Goal: Transaction & Acquisition: Purchase product/service

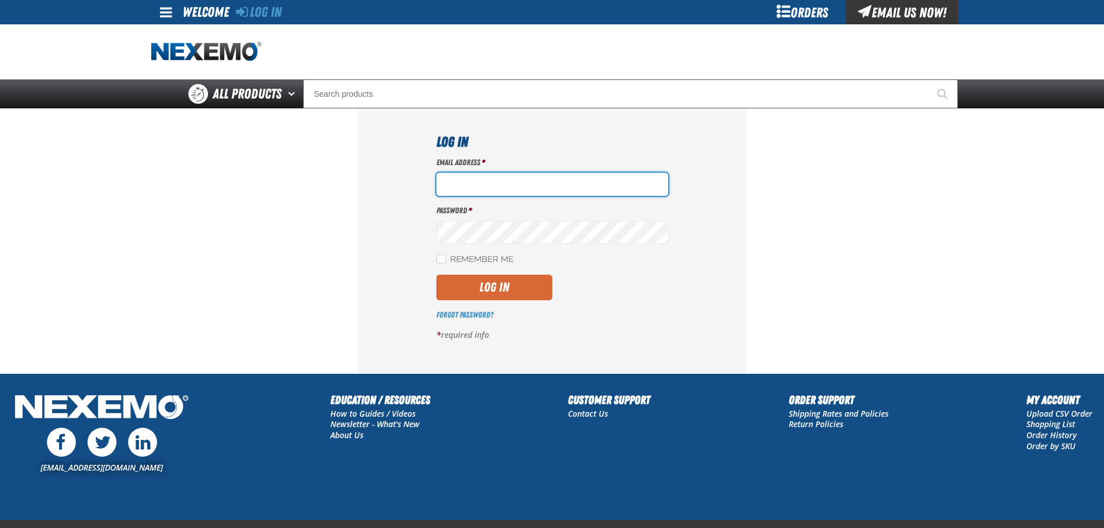
type input "bbuzbee@vtaig.com"
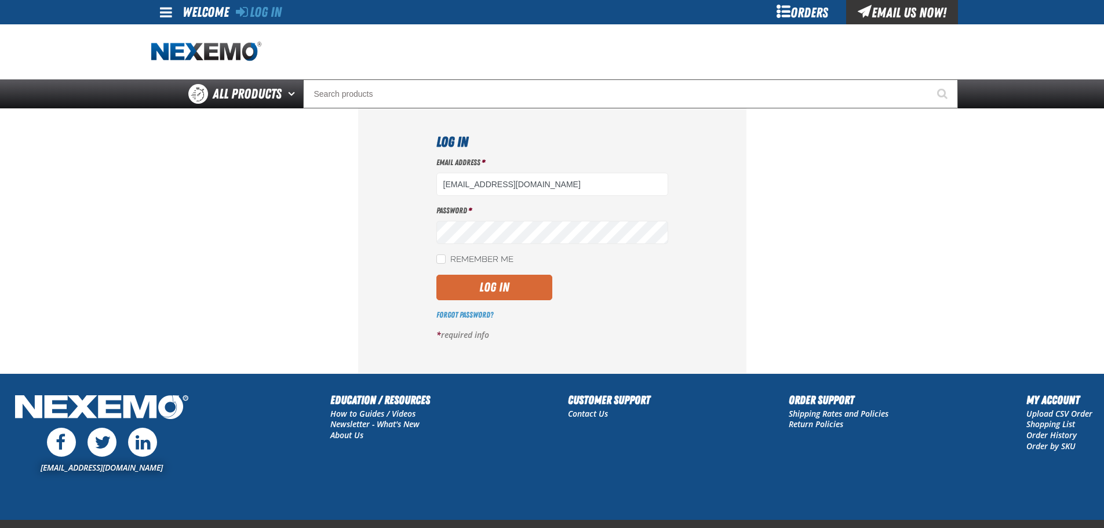
click at [473, 286] on button "Log In" at bounding box center [494, 287] width 116 height 25
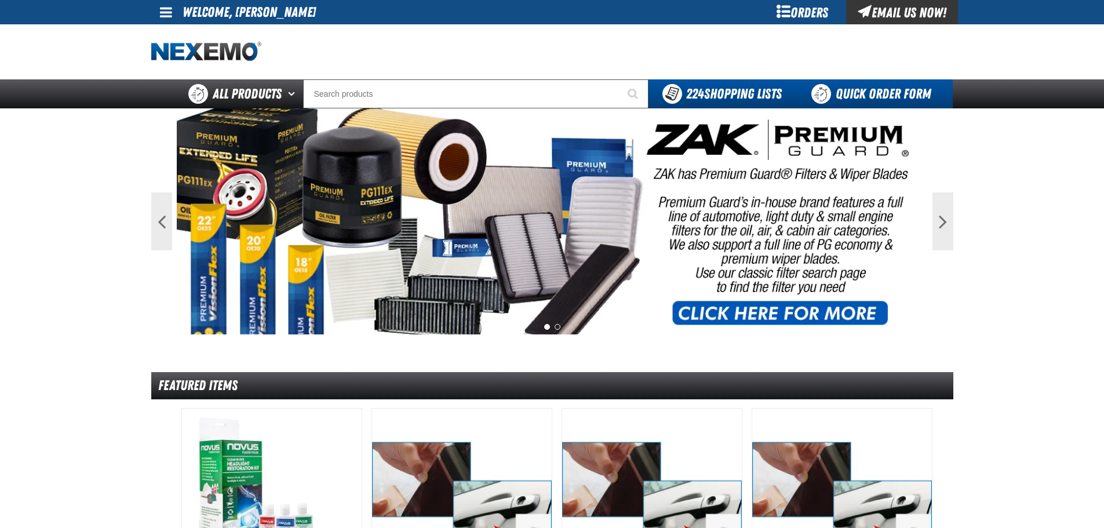
click at [918, 97] on link "Quick Order Form" at bounding box center [874, 93] width 157 height 29
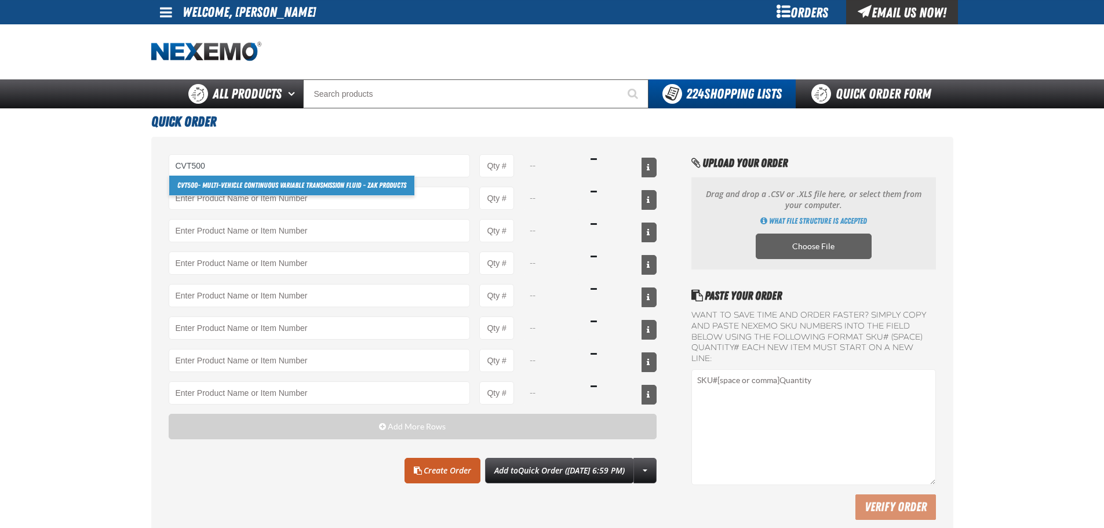
click at [243, 184] on link "CVT500 - Multi-Vehicle Continuous Variable Transmission Fluid - ZAK Products" at bounding box center [291, 186] width 245 height 20
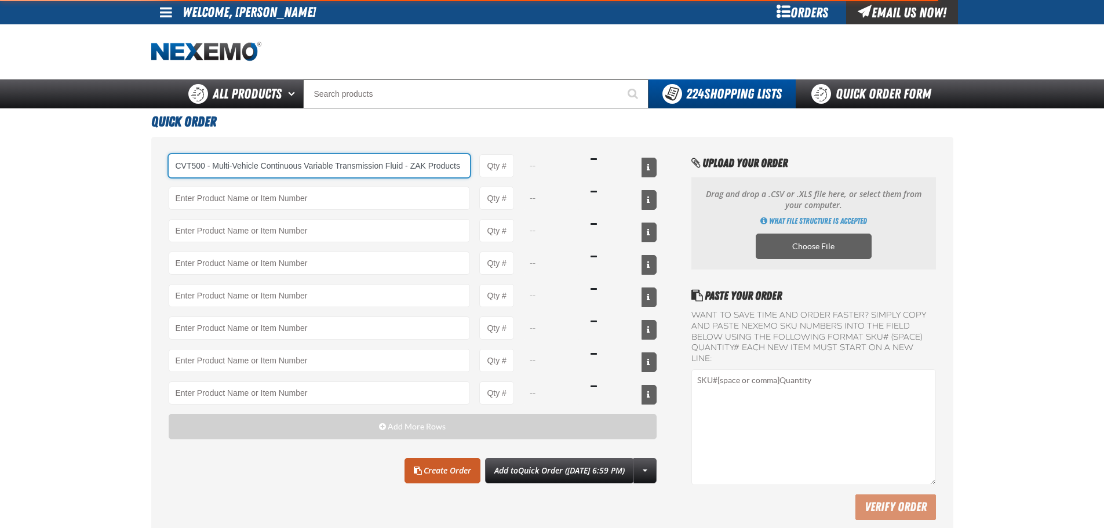
type input "CVT500 - Multi-Vehicle Continuous Variable Transmission Fluid - ZAK Products"
type input "1"
select select "bottle"
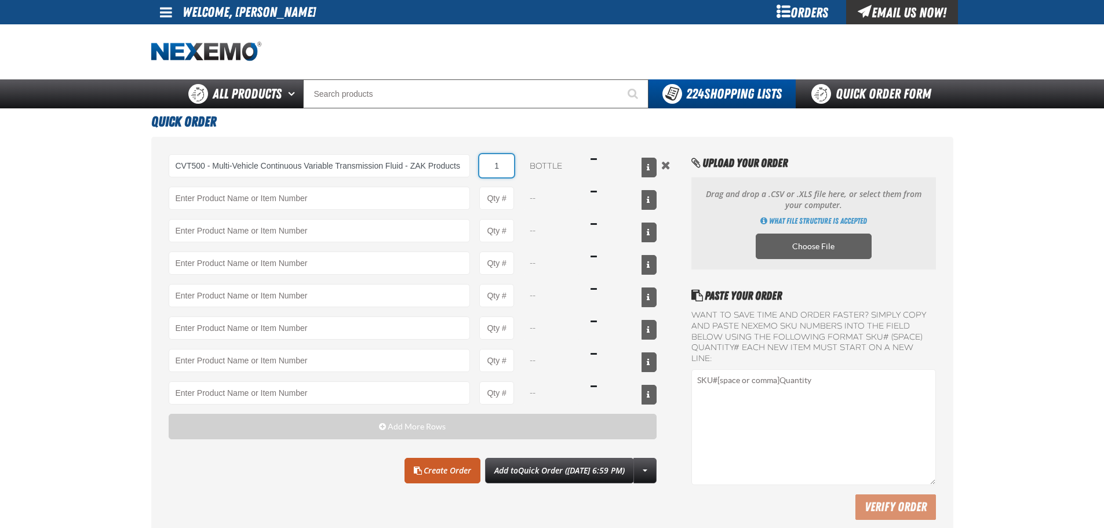
drag, startPoint x: 487, startPoint y: 167, endPoint x: 501, endPoint y: 166, distance: 13.4
click at [501, 166] on input "1" at bounding box center [496, 165] width 35 height 23
type input "CVT500 - Multi-Vehicle Continuous Variable Transmission Fluid - ZAK Products"
type input "108"
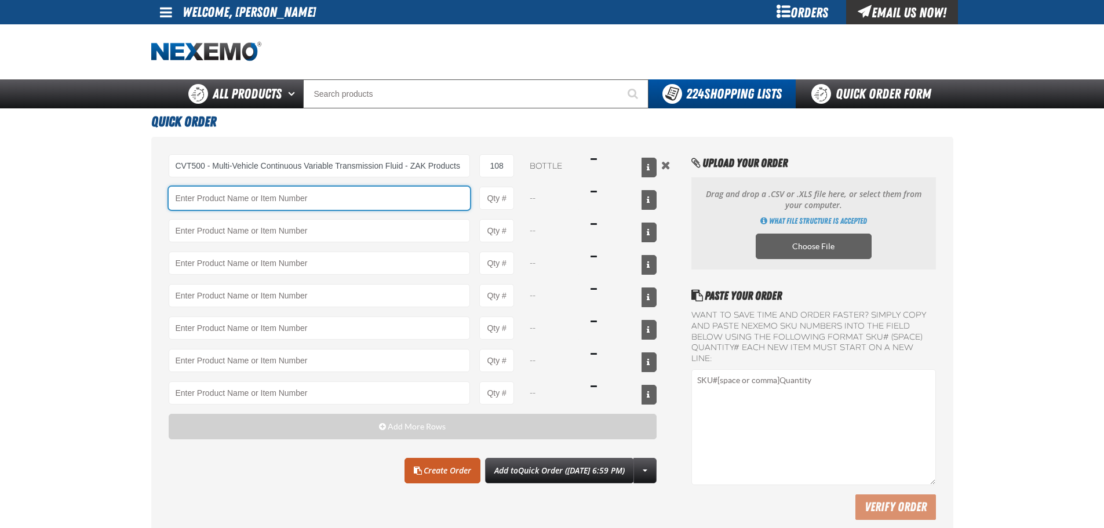
click at [393, 192] on input "Product" at bounding box center [320, 198] width 302 height 23
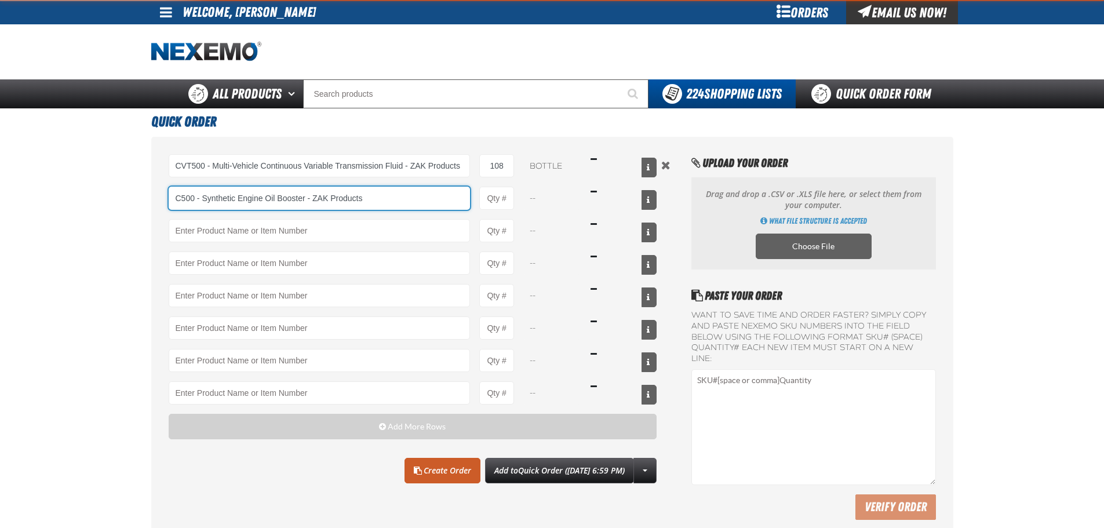
type input "C500 - Synthetic Engine Oil Booster - ZAK Products"
type input "1"
select select "bottle"
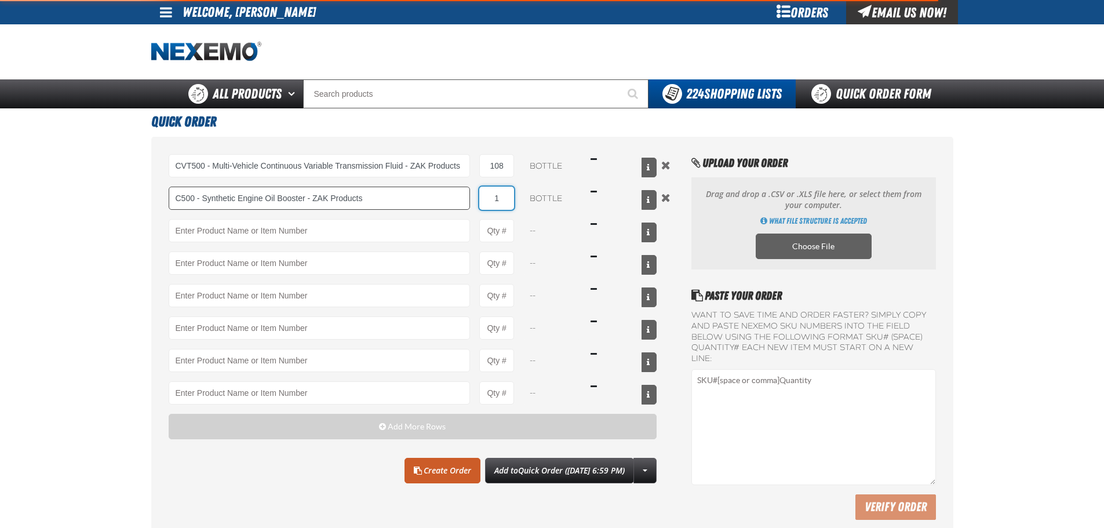
type input "C500 - Synthetic Engine Oil Booster - ZAK Products"
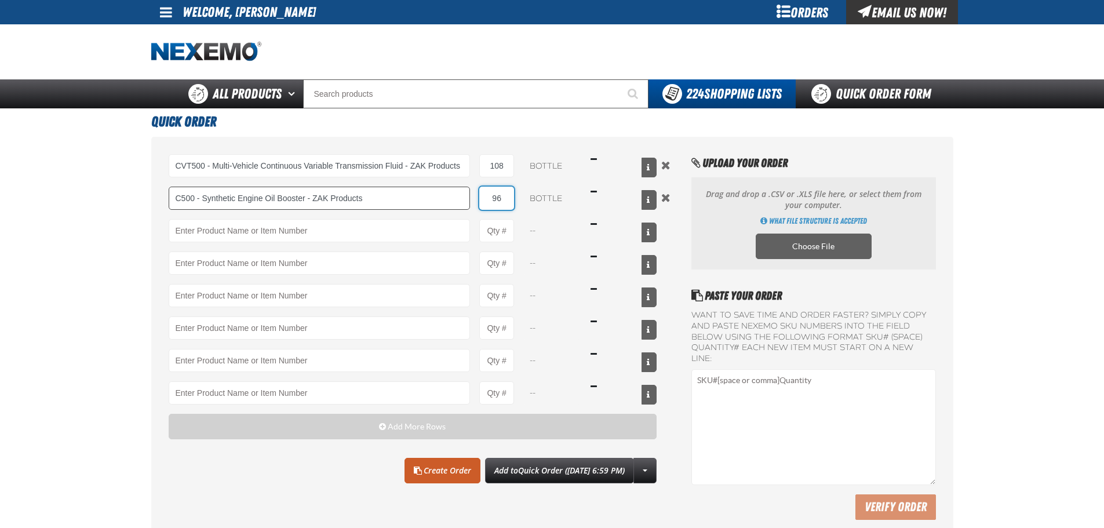
type input "96"
click at [424, 227] on input "Product" at bounding box center [320, 230] width 302 height 23
click at [239, 242] on link "F610 - Z-Tech - ZAK Products" at bounding box center [217, 250] width 97 height 20
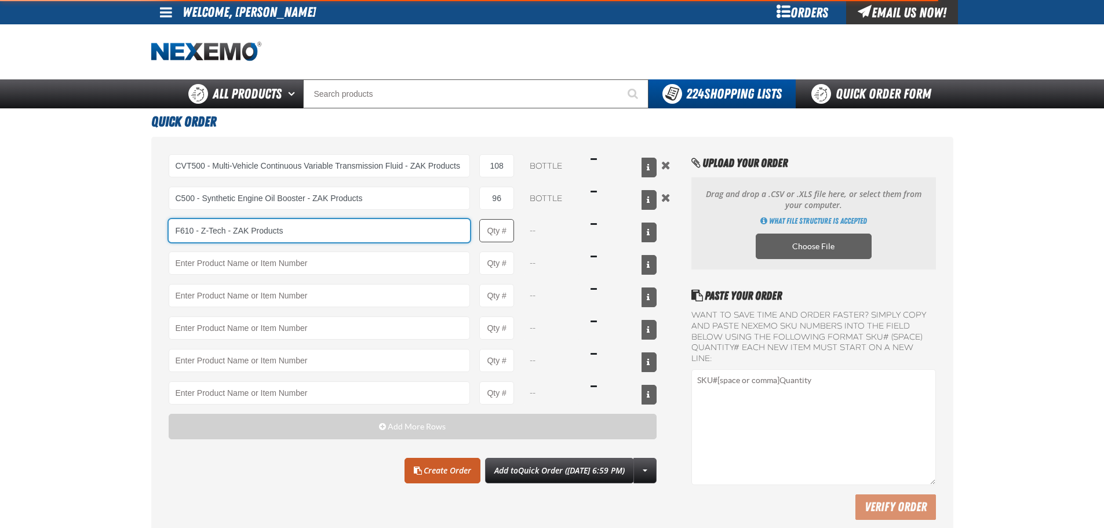
type input "F610 - Z-Tech - ZAK Products"
type input "1"
select select "bottle"
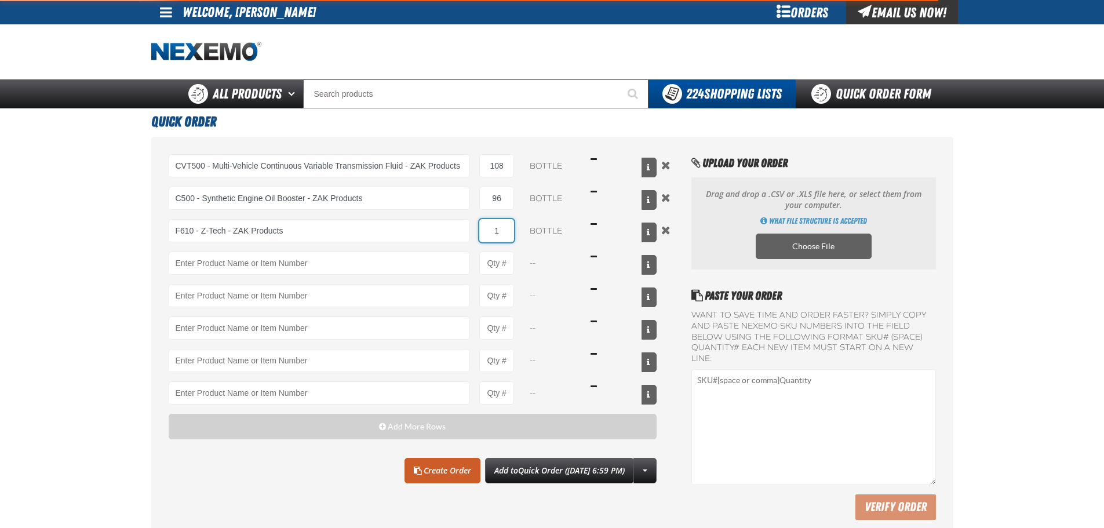
type input "F610 - Z-Tech - ZAK Products"
drag, startPoint x: 512, startPoint y: 231, endPoint x: 488, endPoint y: 231, distance: 23.8
click at [488, 231] on input "1" at bounding box center [496, 230] width 35 height 23
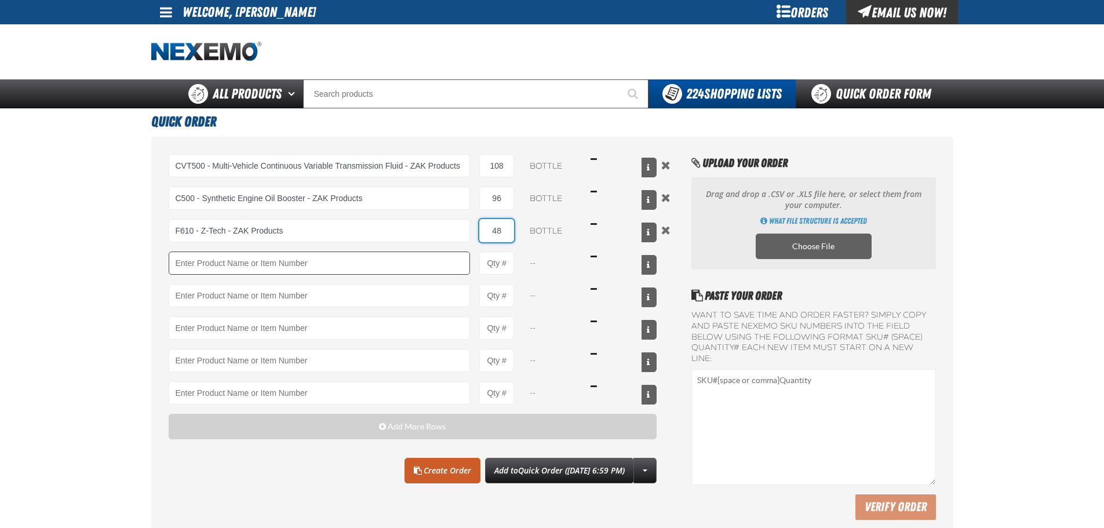
type input "48"
click at [387, 268] on input "Product" at bounding box center [320, 262] width 302 height 23
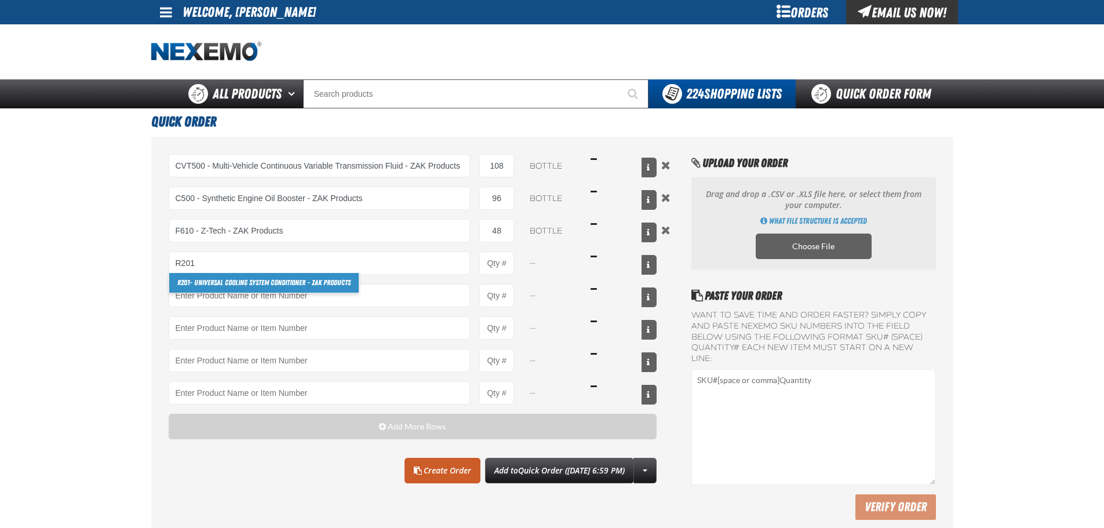
click at [324, 287] on link "R201 - Universal Cooling System Conditioner - ZAK Products" at bounding box center [263, 283] width 189 height 20
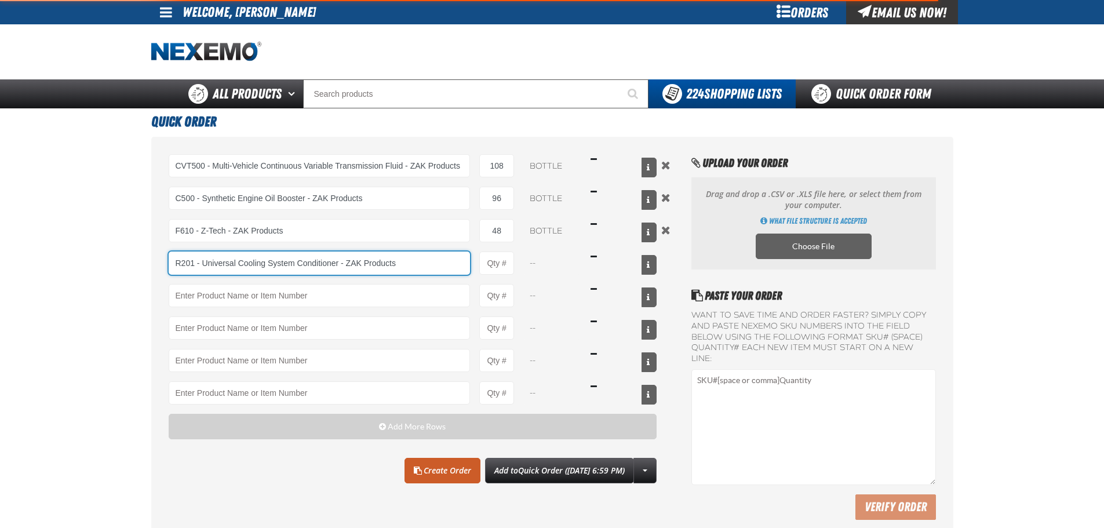
type input "R201 - Universal Cooling System Conditioner - ZAK Products"
type input "1"
select select "bottle"
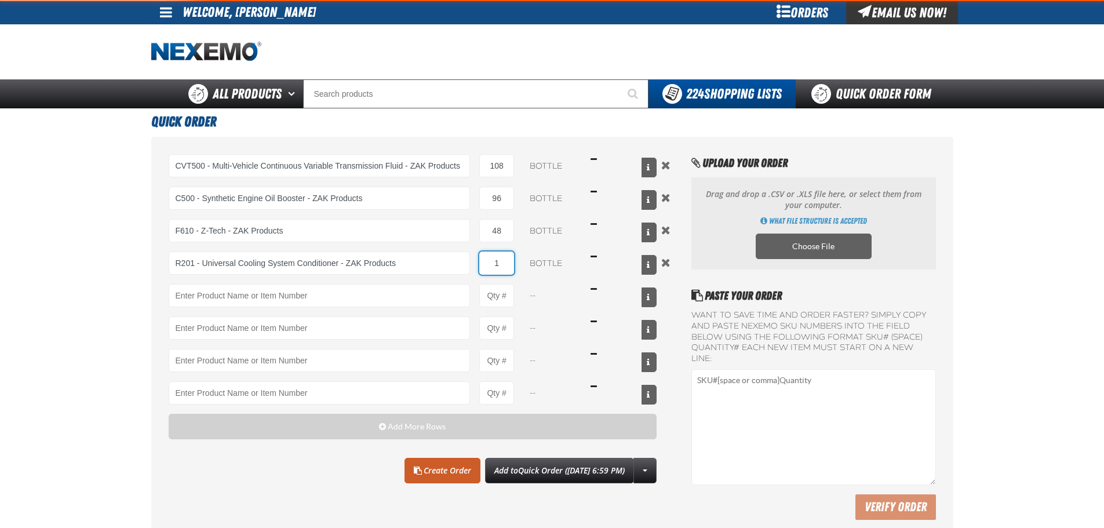
click at [505, 257] on input "1" at bounding box center [496, 262] width 35 height 23
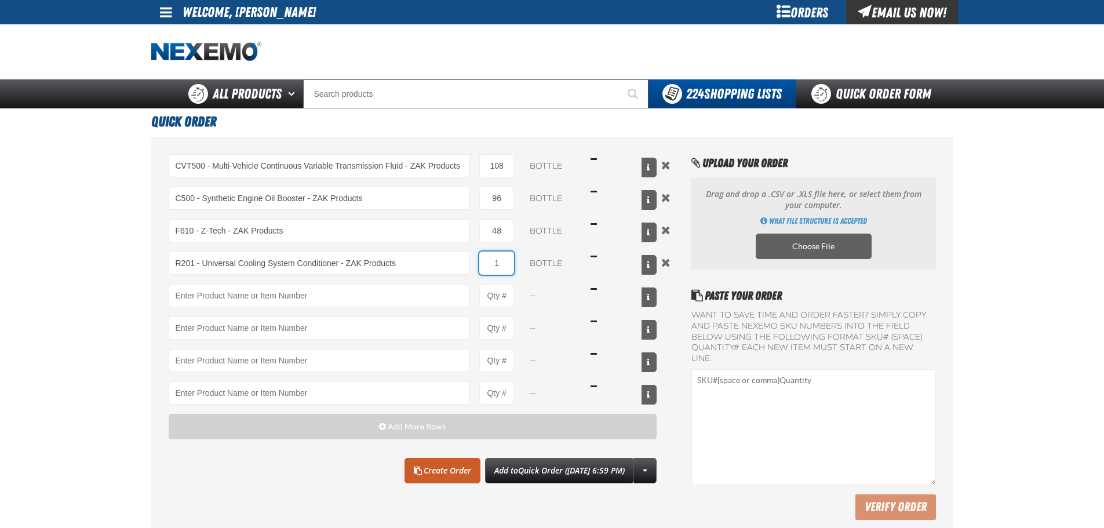
type input "R201 - Universal Cooling System Conditioner - ZAK Products"
click at [506, 257] on input "1" at bounding box center [496, 262] width 35 height 23
type input "48"
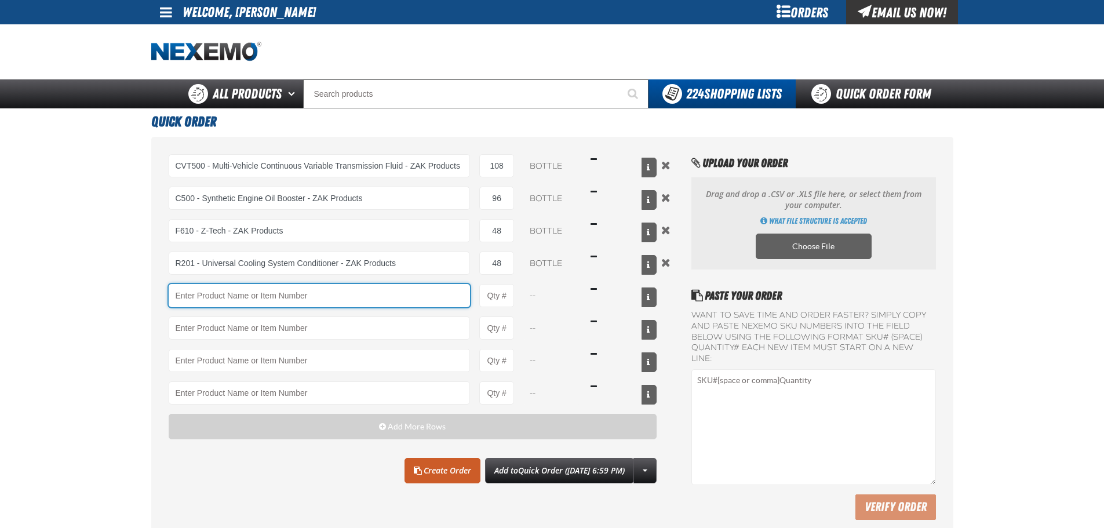
click at [378, 300] on input "Product" at bounding box center [320, 295] width 302 height 23
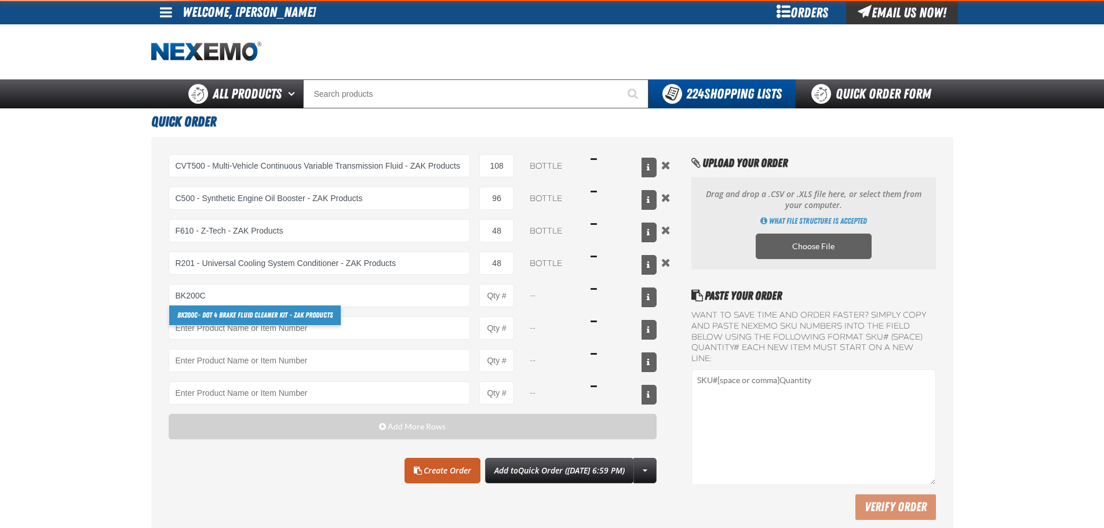
click at [253, 313] on link "BK200C - DOT 4 Brake Fluid Cleaner Kit - ZAK Products" at bounding box center [255, 315] width 172 height 20
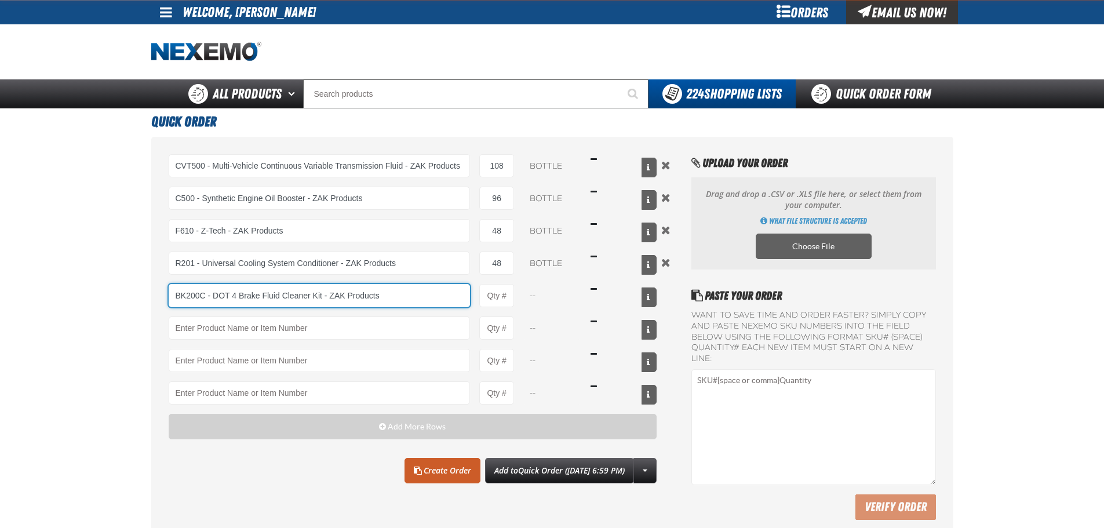
type input "BK200C - DOT 4 Brake Fluid Cleaner Kit - ZAK Products"
type input "1"
select select "kit"
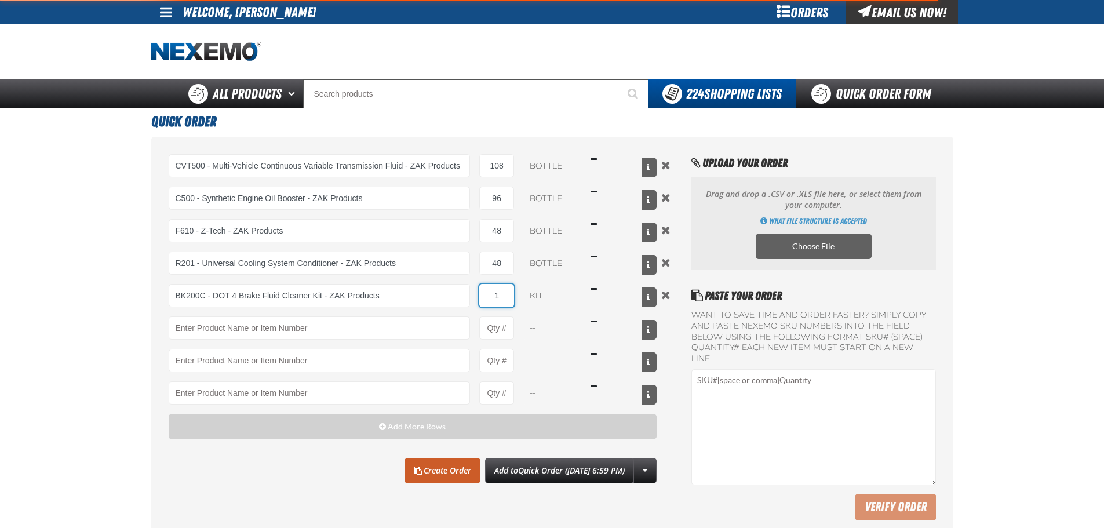
drag, startPoint x: 506, startPoint y: 300, endPoint x: 484, endPoint y: 296, distance: 21.8
click at [484, 296] on input "1" at bounding box center [496, 295] width 35 height 23
type input "BK200C - DOT 4 Brake Fluid Cleaner Kit - ZAK Products"
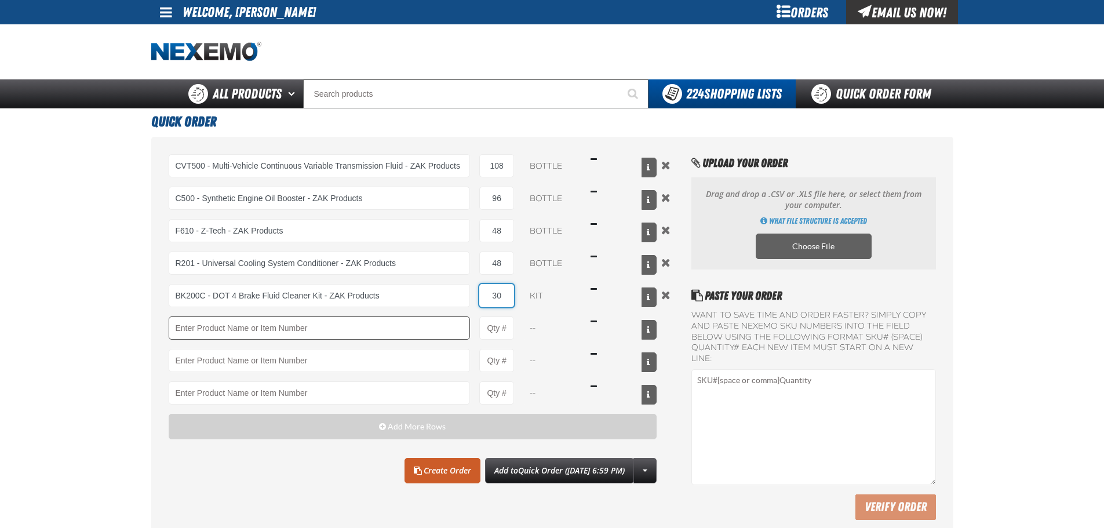
type input "30"
click at [411, 335] on input "Product" at bounding box center [320, 327] width 302 height 23
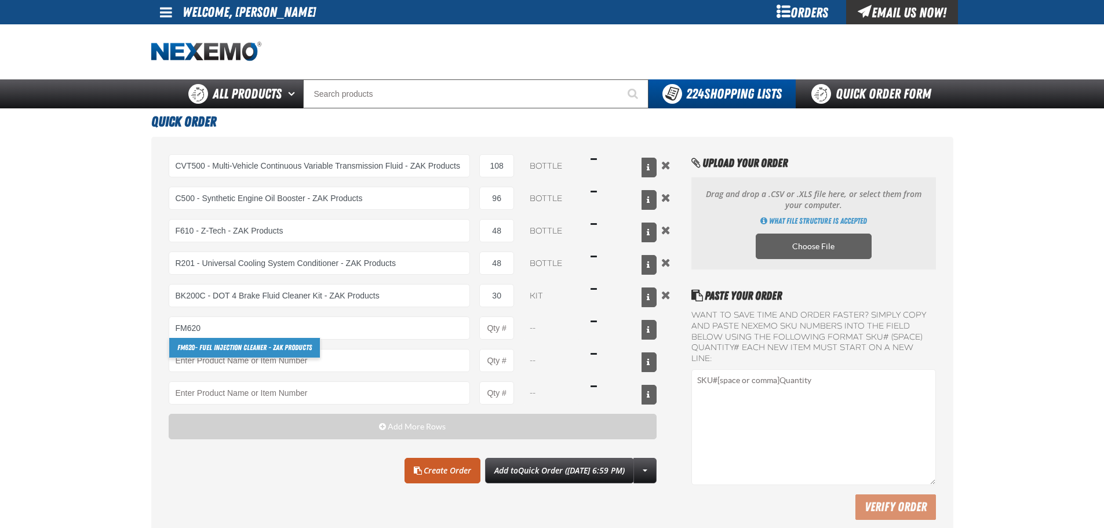
click at [286, 351] on link "FM620 - Fuel Injection Cleaner - ZAK Products" at bounding box center [244, 348] width 151 height 20
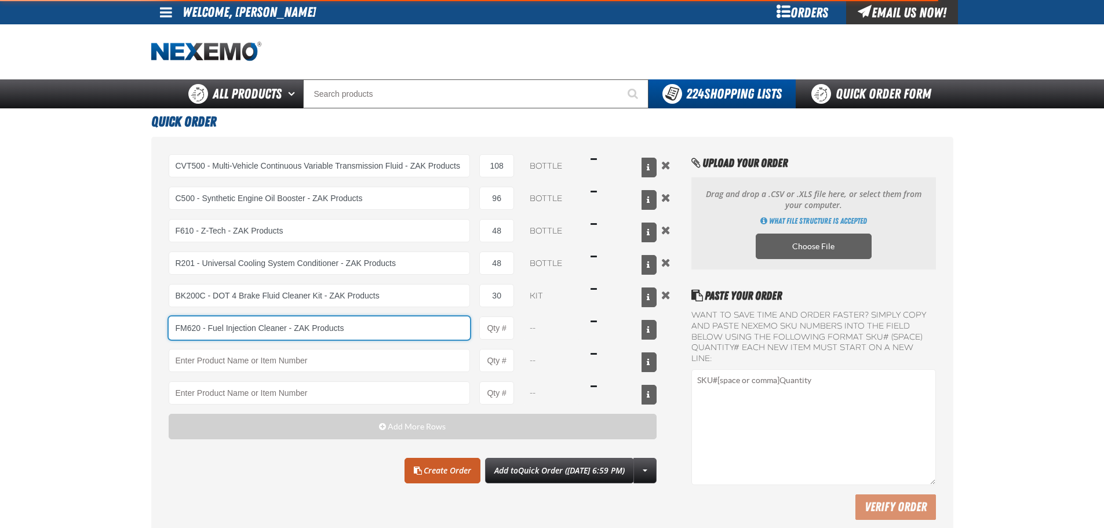
type input "FM620 - Fuel Injection Cleaner - ZAK Products"
type input "1"
select select "bottle"
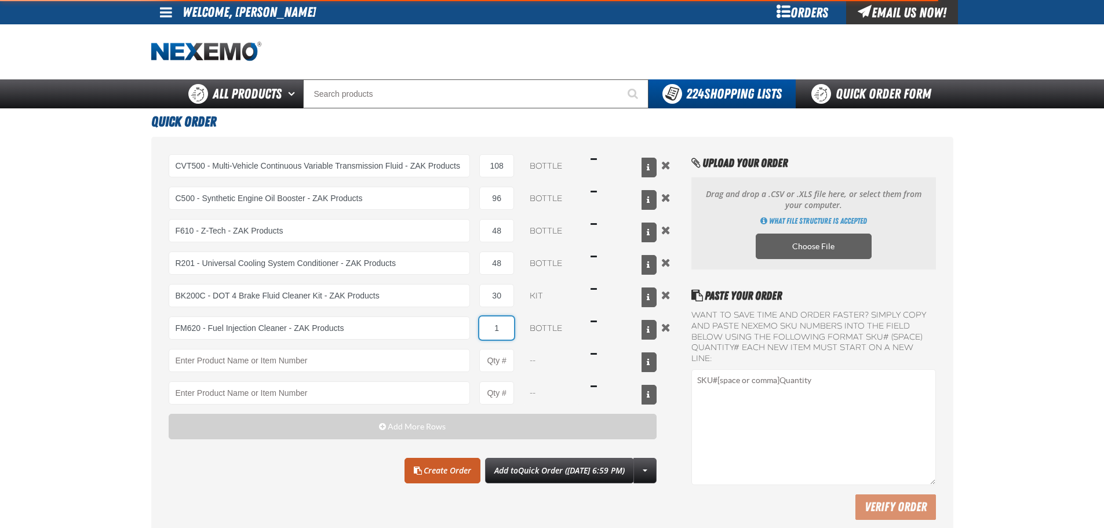
type input "FM620 - Fuel Injection Cleaner - ZAK Products"
drag, startPoint x: 503, startPoint y: 337, endPoint x: 490, endPoint y: 334, distance: 13.0
click at [490, 334] on input "1" at bounding box center [496, 327] width 35 height 23
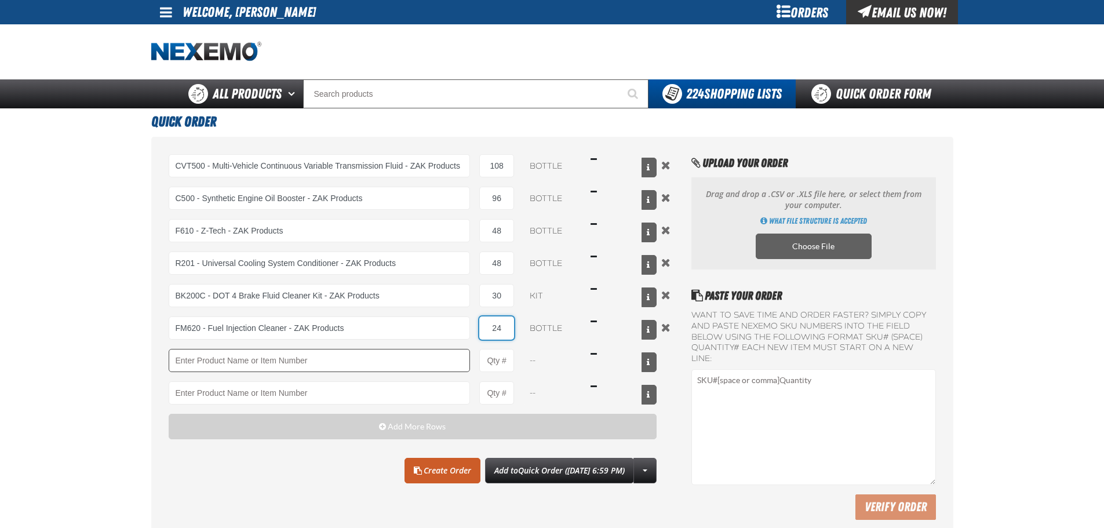
type input "24"
click at [399, 367] on input "Product" at bounding box center [320, 360] width 302 height 23
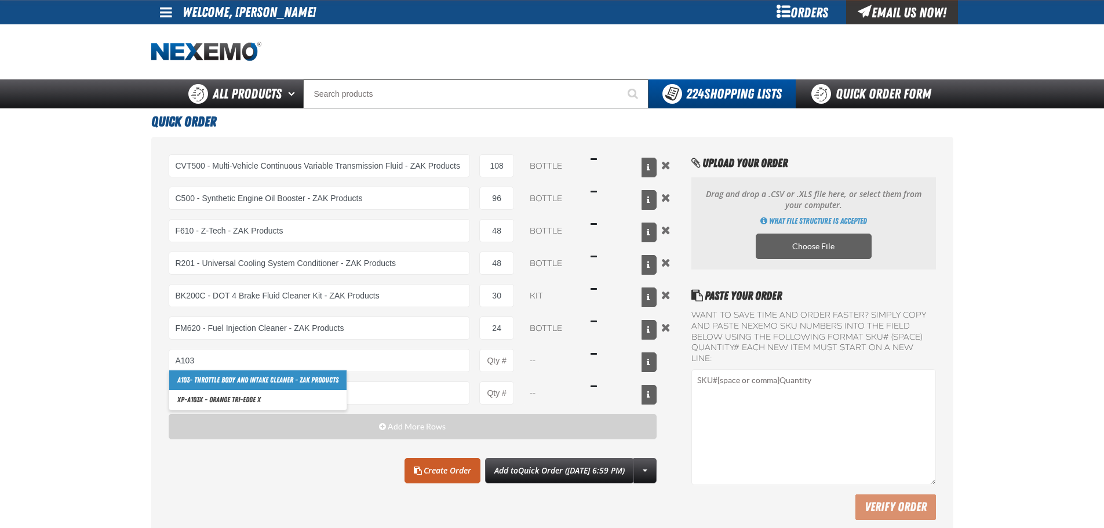
click at [235, 387] on link "A103 - Throttle Body and Intake Cleaner - ZAK Products" at bounding box center [257, 380] width 177 height 20
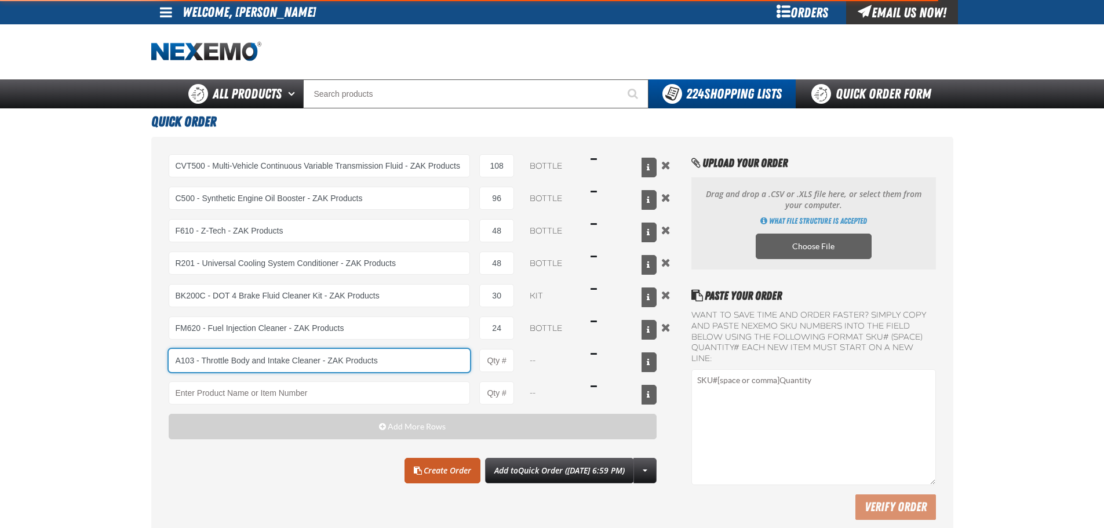
type input "A103 - Throttle Body and Intake Cleaner - ZAK Products"
type input "1"
select select "can"
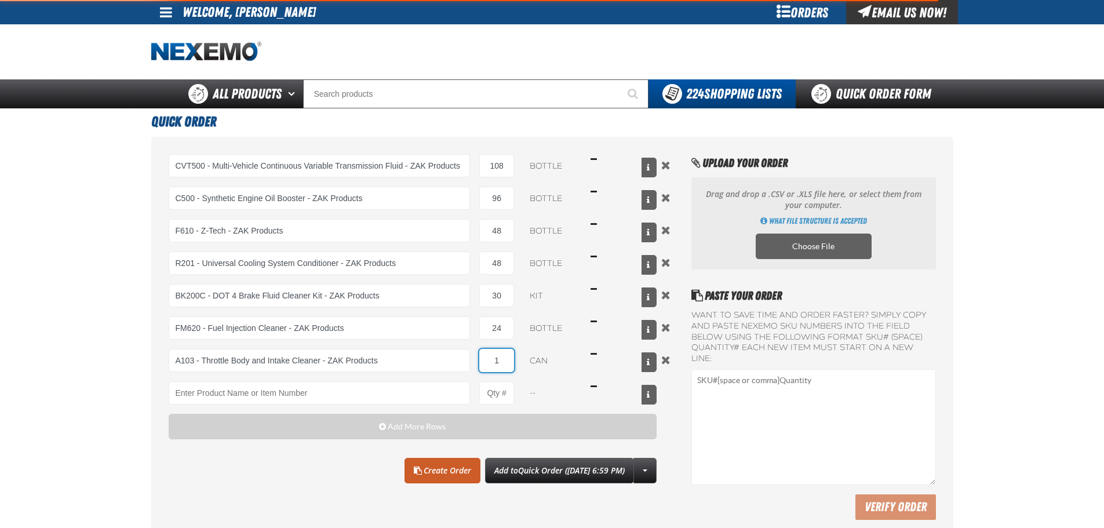
drag, startPoint x: 495, startPoint y: 362, endPoint x: 505, endPoint y: 359, distance: 9.7
click at [503, 360] on input "1" at bounding box center [496, 360] width 35 height 23
type input "A103 - Throttle Body and Intake Cleaner - ZAK Products"
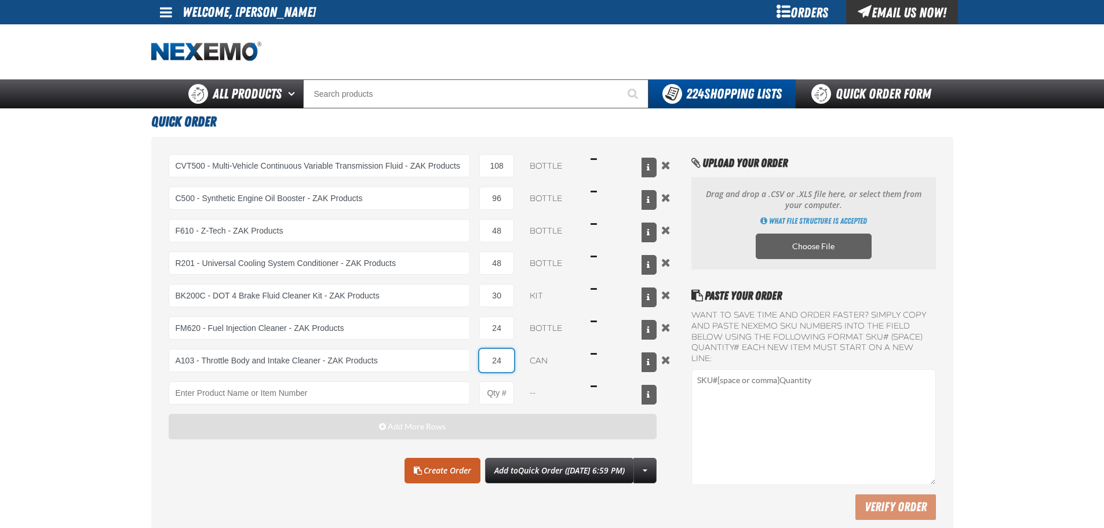
type input "24"
click at [388, 430] on button "Add More Rows" at bounding box center [413, 426] width 488 height 25
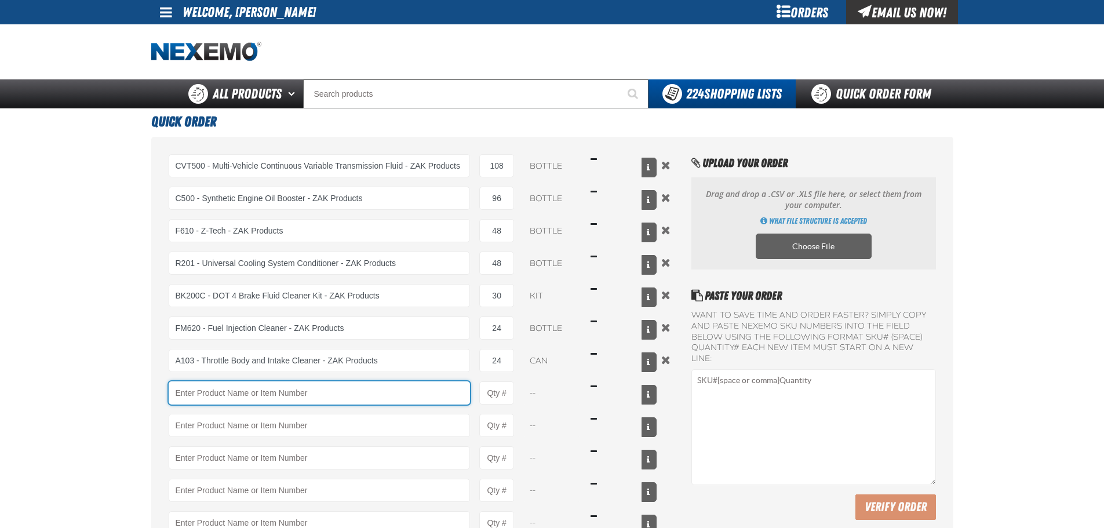
click at [360, 400] on input "Product" at bounding box center [320, 392] width 302 height 23
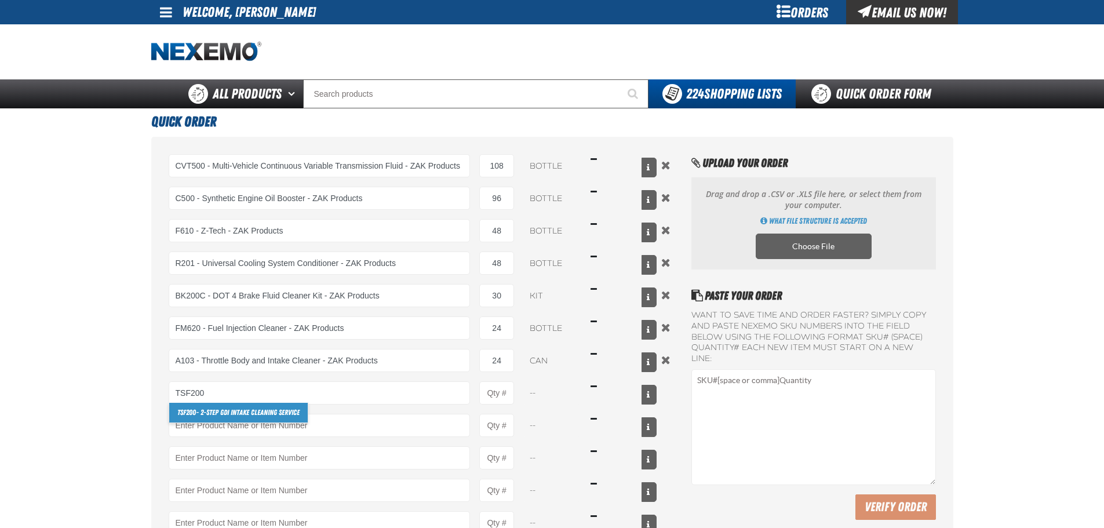
click at [260, 406] on link "TSF200 - 2-Step GDI Intake Cleaning Service" at bounding box center [238, 413] width 138 height 20
type input "TSF200 - 2-Step GDI Intake Cleaning Service"
type input "1"
select select "kit"
type input "TSF200 - 2-Step GDI Intake Cleaning Service"
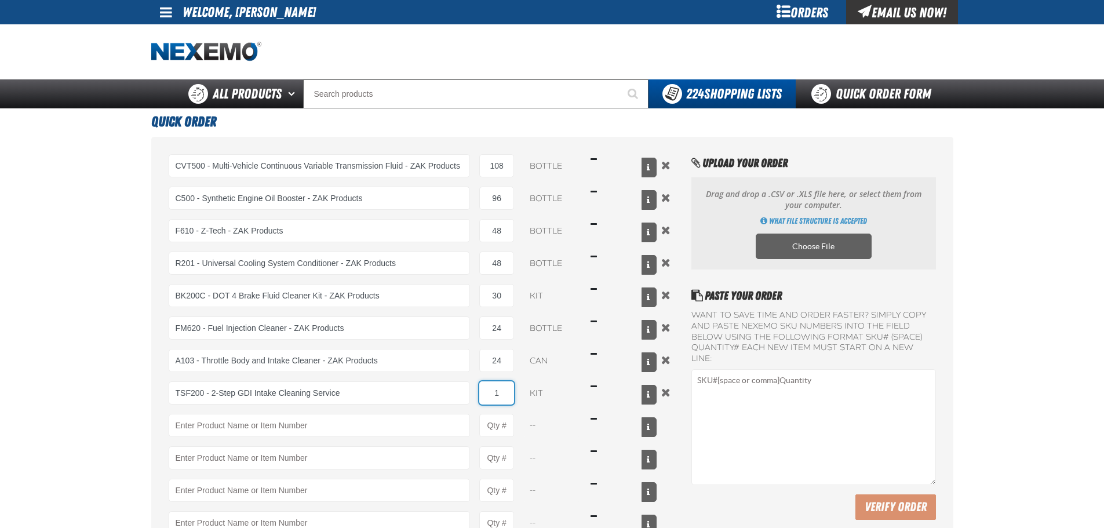
drag, startPoint x: 497, startPoint y: 392, endPoint x: 515, endPoint y: 393, distance: 18.6
click at [517, 394] on div "TSF200 - 2-Step GDI Intake Cleaning Service TSF200 - 2-Step GDI Intake Cleaning…" at bounding box center [413, 392] width 488 height 23
type input "12"
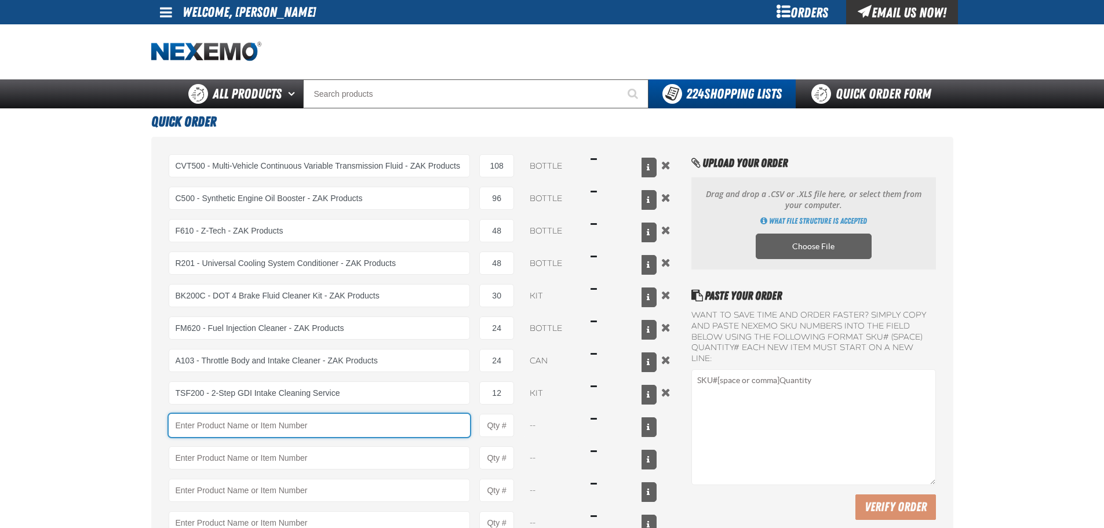
click at [430, 420] on input "Product" at bounding box center [320, 425] width 302 height 23
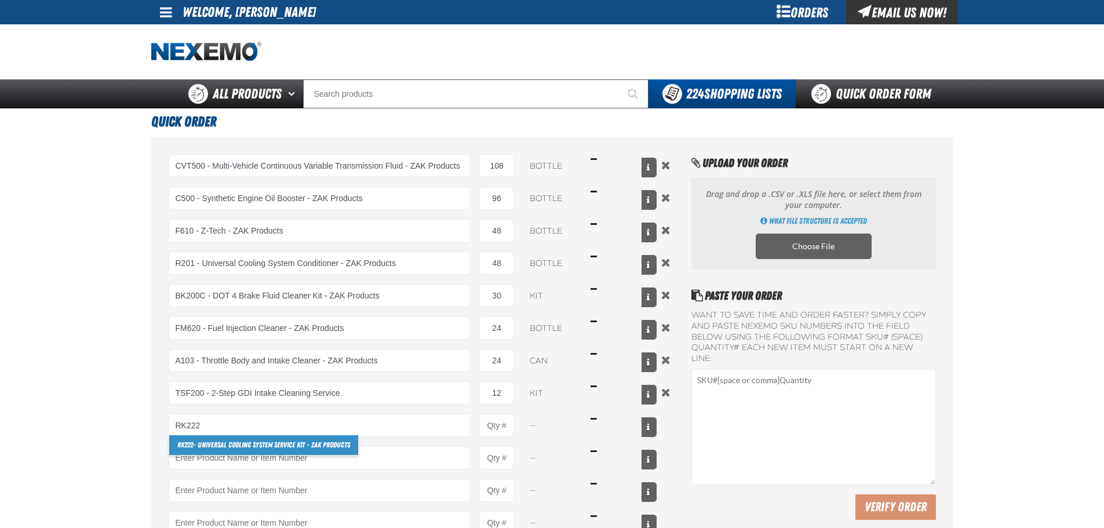
click at [249, 446] on link "RK222 - Universal Cooling System Service Kit - ZAK Products" at bounding box center [263, 445] width 189 height 20
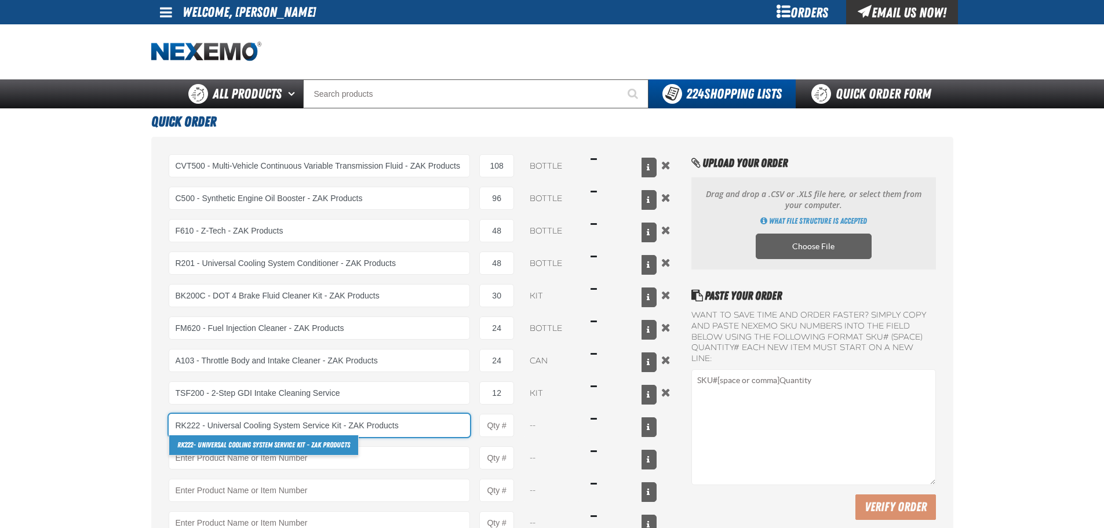
type input "RK222 - Universal Cooling System Service Kit - ZAK Products"
type input "1"
select select "kit"
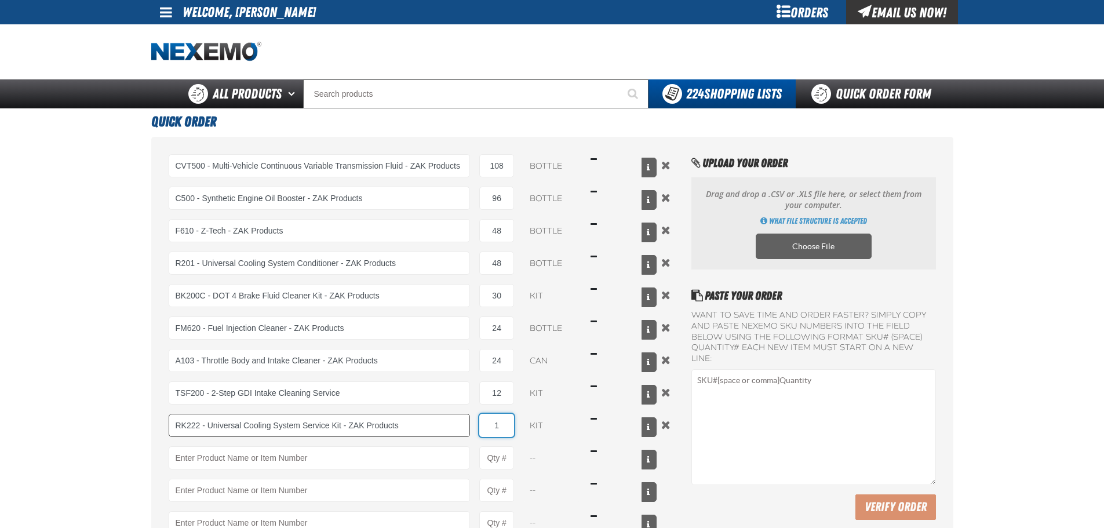
drag, startPoint x: 503, startPoint y: 428, endPoint x: 468, endPoint y: 419, distance: 36.8
click at [474, 421] on div "RK222 - Universal Cooling System Service Kit - ZAK Products RK222 - Universal C…" at bounding box center [413, 425] width 488 height 23
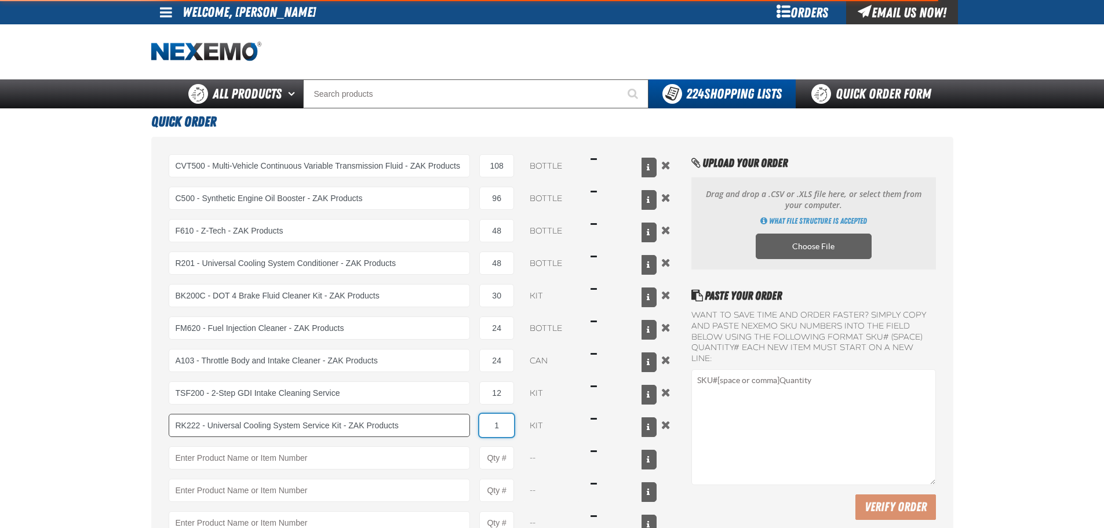
type input "RK222 - Universal Cooling System Service Kit - ZAK Products"
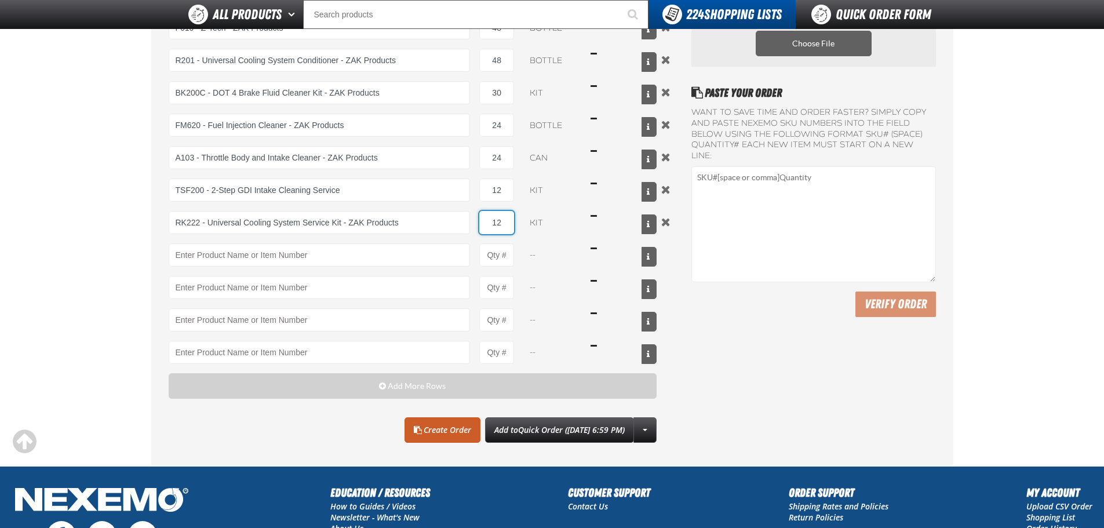
scroll to position [116, 0]
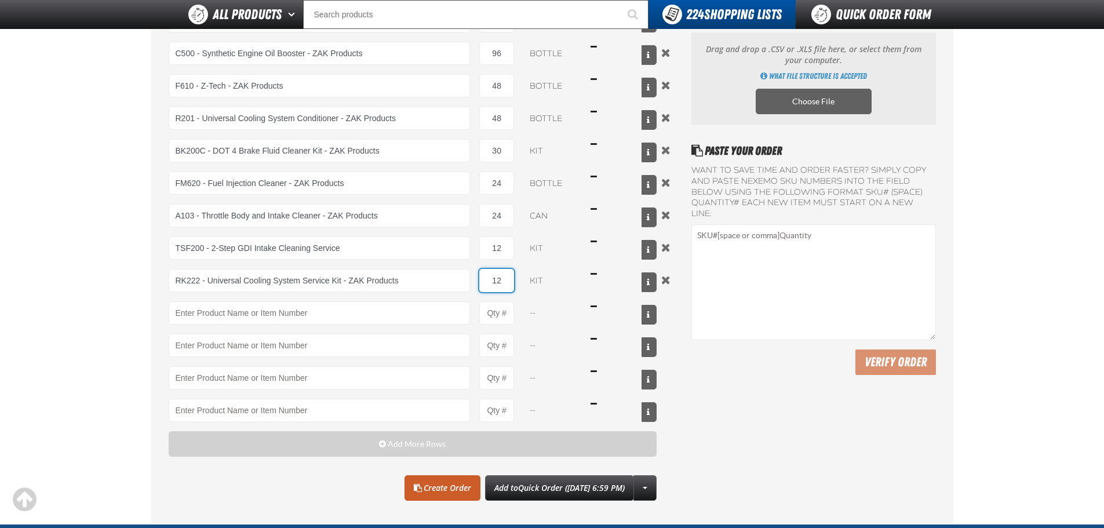
type input "12"
click at [733, 382] on div "Paste Your Order Want to save time and order faster? Simply copy and paste NEXE…" at bounding box center [813, 321] width 244 height 359
click at [415, 490] on link "Create Order" at bounding box center [442, 487] width 76 height 25
click at [283, 487] on div "Clear All Create Order Add to Quick Order (7/31/2025, 6:59 PM) Create New Shopp…" at bounding box center [413, 487] width 488 height 25
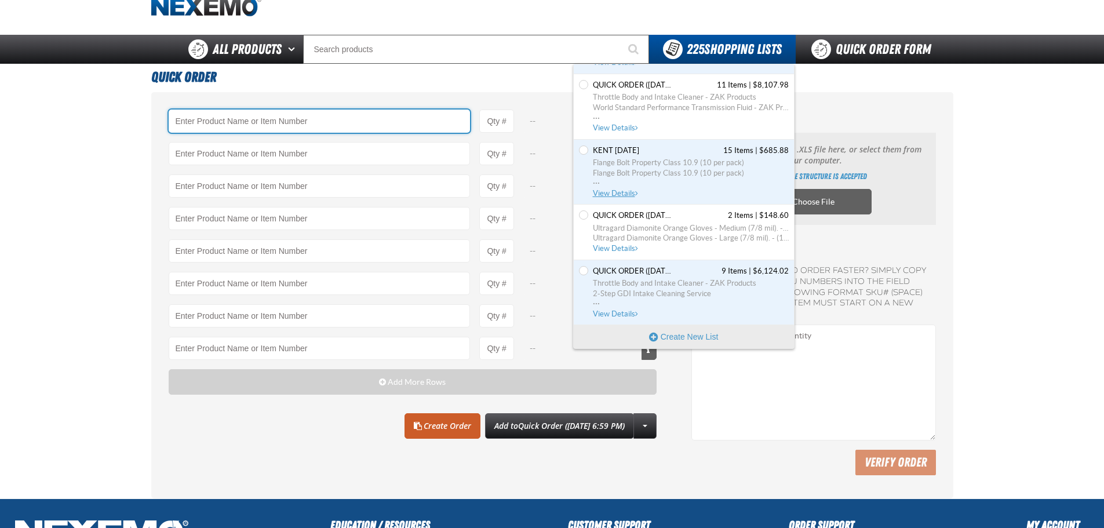
scroll to position [58, 0]
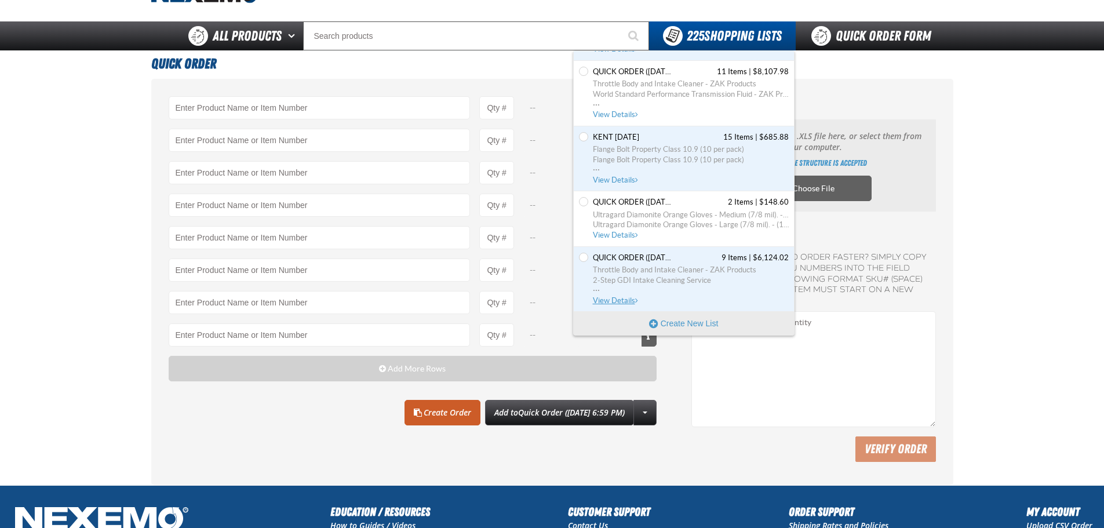
click at [624, 255] on span "Quick Order ([DATE] 3:40 PM)" at bounding box center [633, 258] width 81 height 10
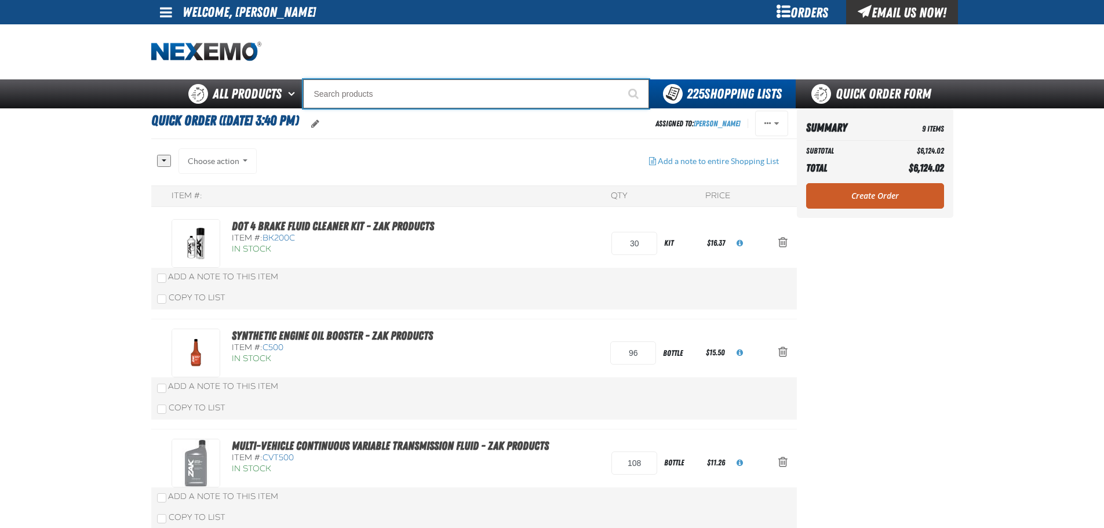
click at [366, 89] on input "Search" at bounding box center [476, 93] width 346 height 29
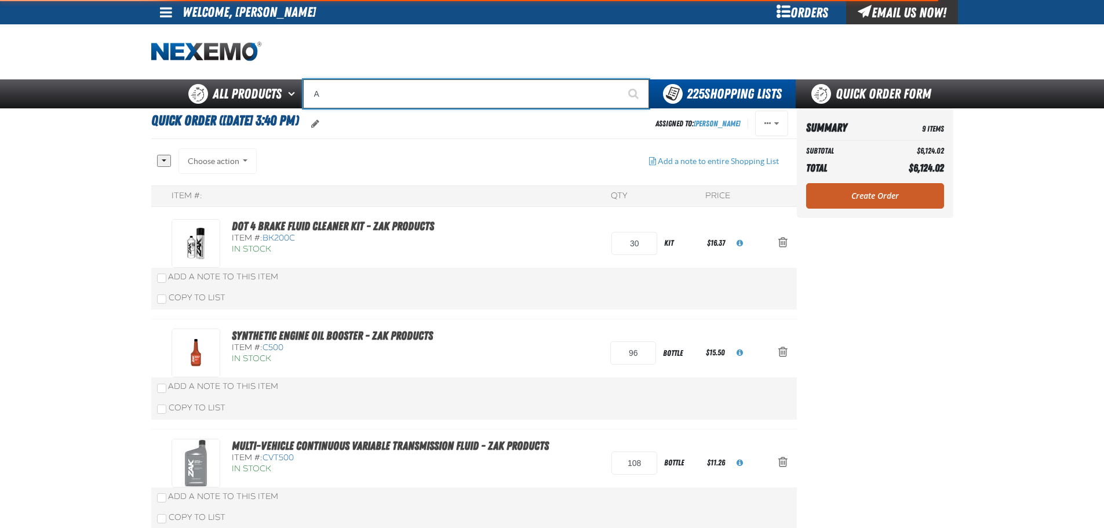
type input "AC"
type input "AC Power Booster - ZAK Products"
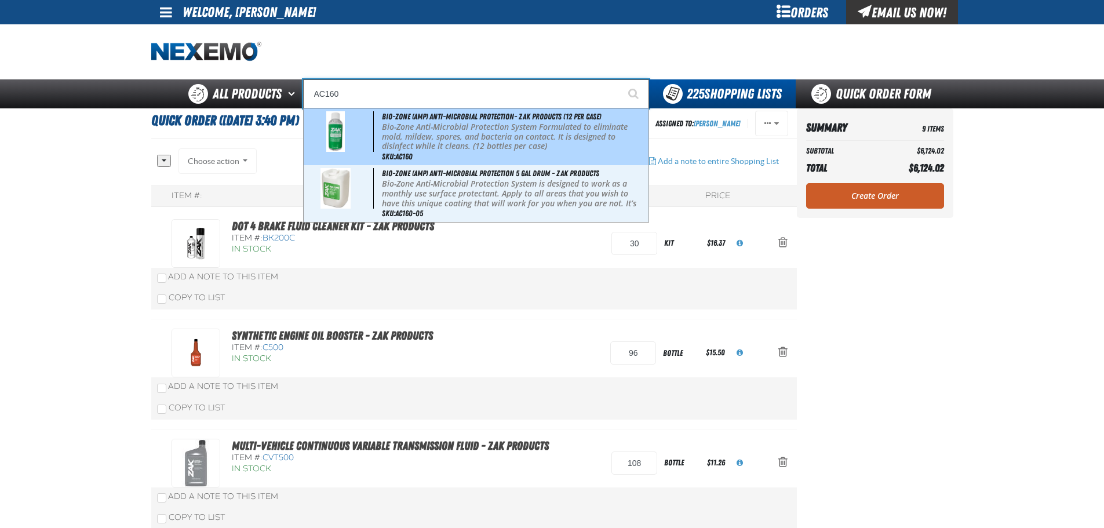
click at [487, 138] on p "Bio-Zone Anti-Microbial Protection System Formulated to eliminate mold, mildew,…" at bounding box center [514, 136] width 264 height 29
type input "Bio-Zone (AMP) Anti-Microbial Protection- ZAK Products (12 per case)"
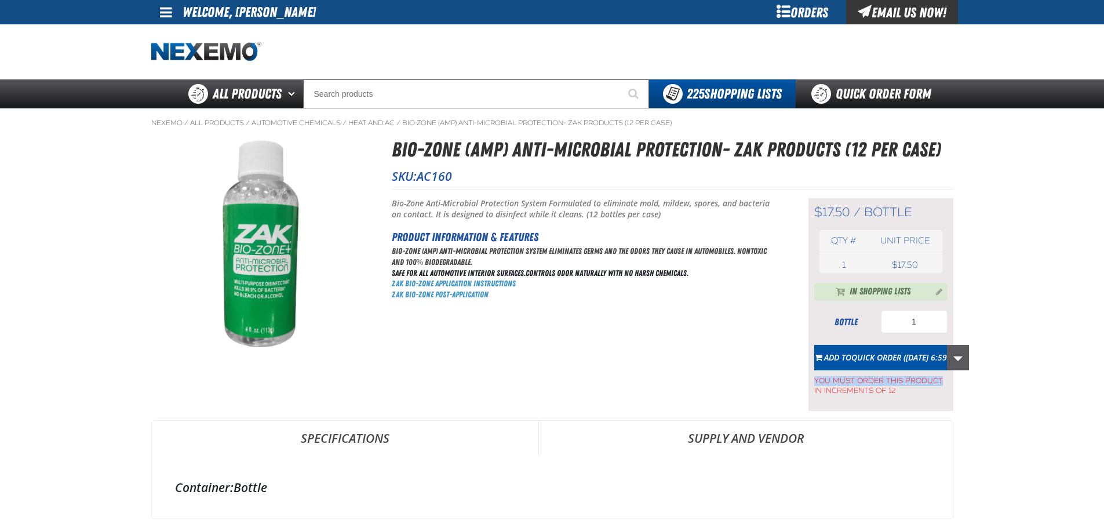
drag, startPoint x: 943, startPoint y: 378, endPoint x: 967, endPoint y: 352, distance: 35.3
click at [947, 352] on div "Add to Quick Order (7/31/2025, 6:59 PM) Update Quick Order (3/21/2024, 3:50 PM)…" at bounding box center [880, 370] width 133 height 51
click at [958, 347] on link "More Actions" at bounding box center [958, 357] width 22 height 25
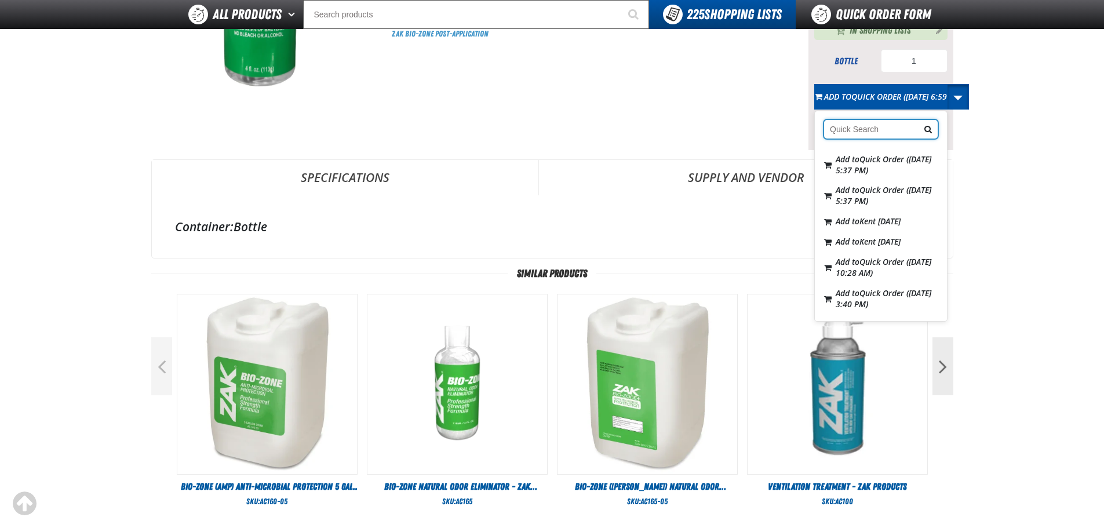
scroll to position [6722, 0]
click at [891, 293] on span "Quick Order ([DATE] 3:40 PM)" at bounding box center [883, 298] width 96 height 22
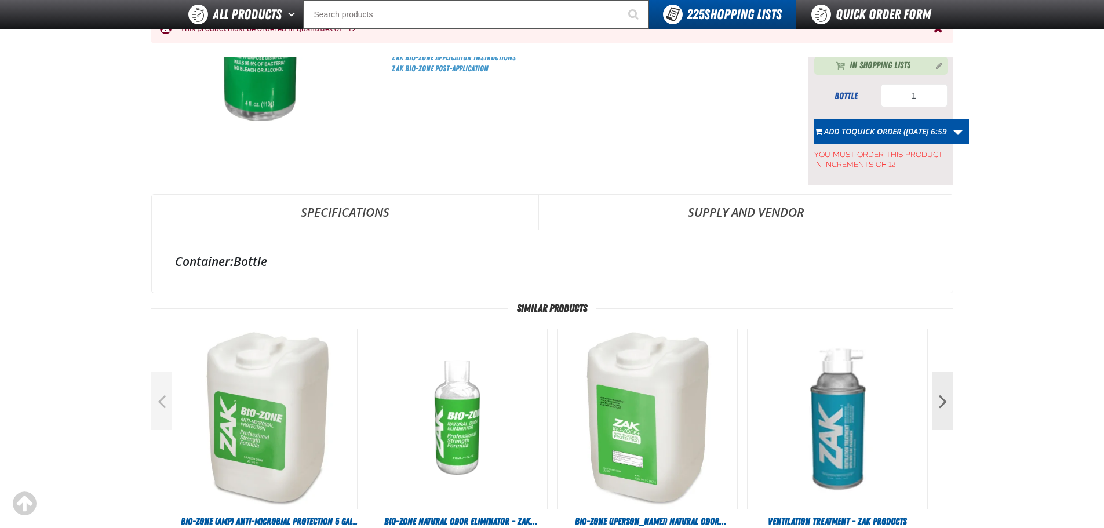
scroll to position [0, 0]
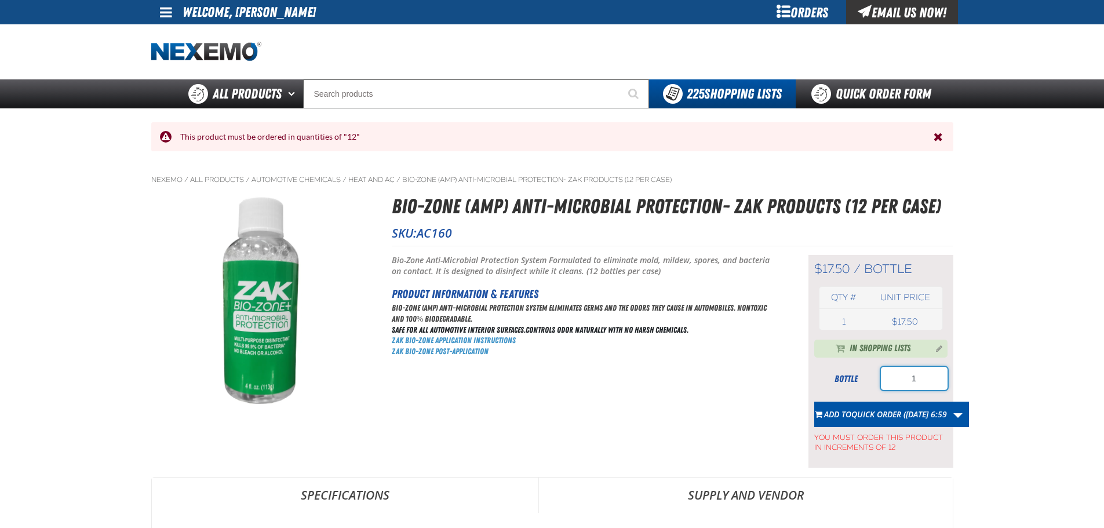
drag, startPoint x: 904, startPoint y: 375, endPoint x: 934, endPoint y: 368, distance: 30.9
click at [934, 368] on input "1" at bounding box center [914, 378] width 67 height 23
type input "12"
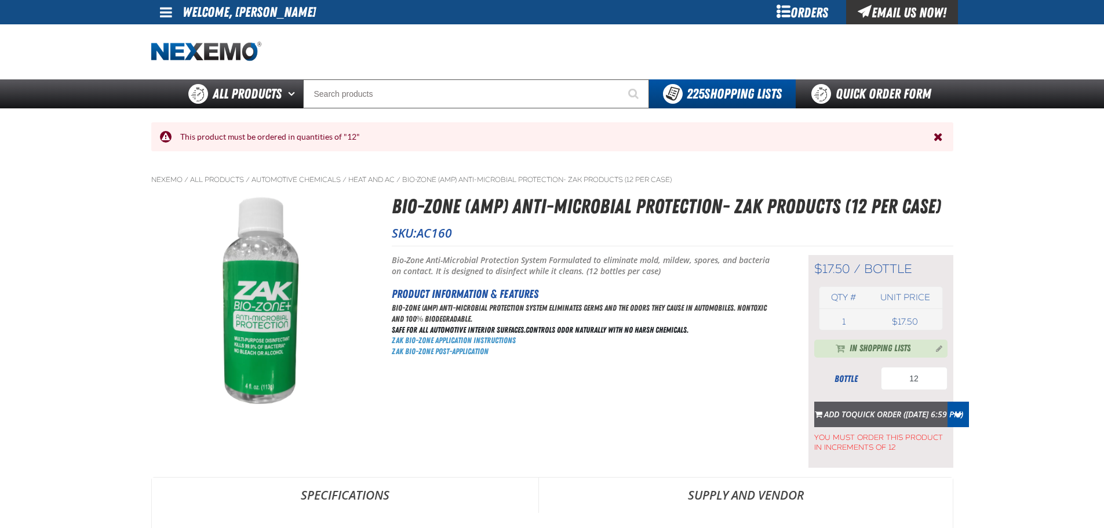
click at [959, 416] on span "Quick Order ([DATE] 6:59 PM)" at bounding box center [907, 413] width 112 height 11
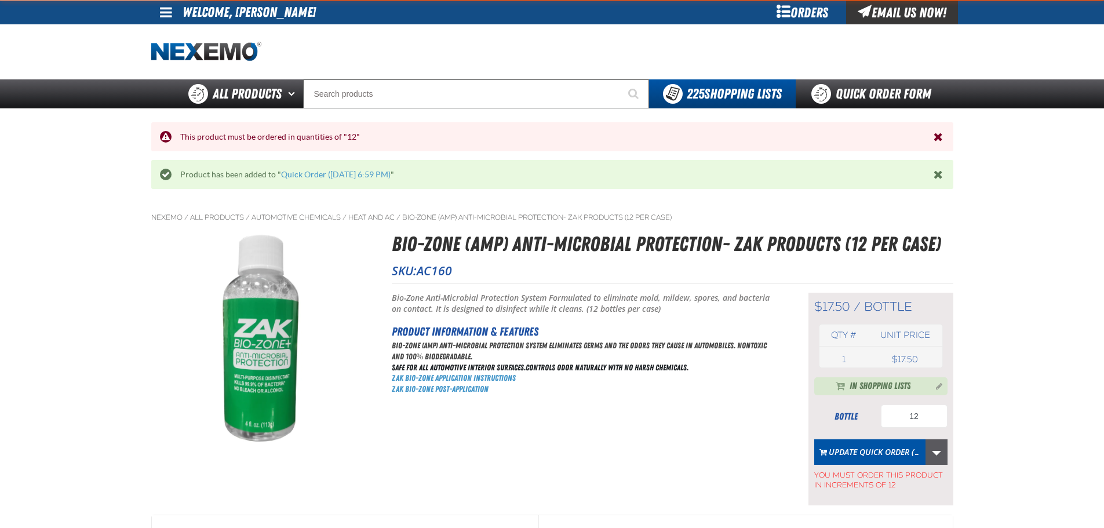
click at [937, 454] on link "More Actions" at bounding box center [936, 451] width 22 height 25
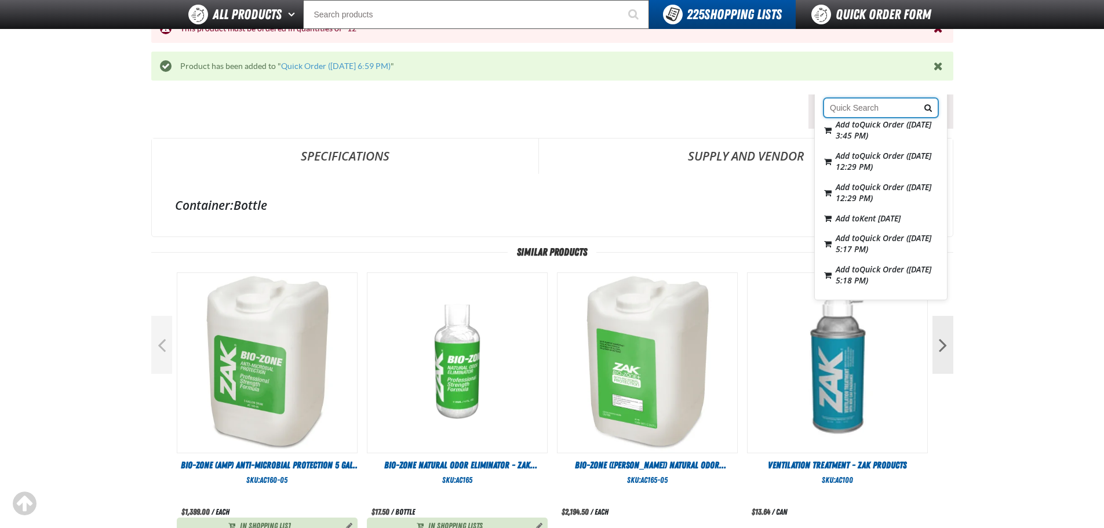
scroll to position [6764, 0]
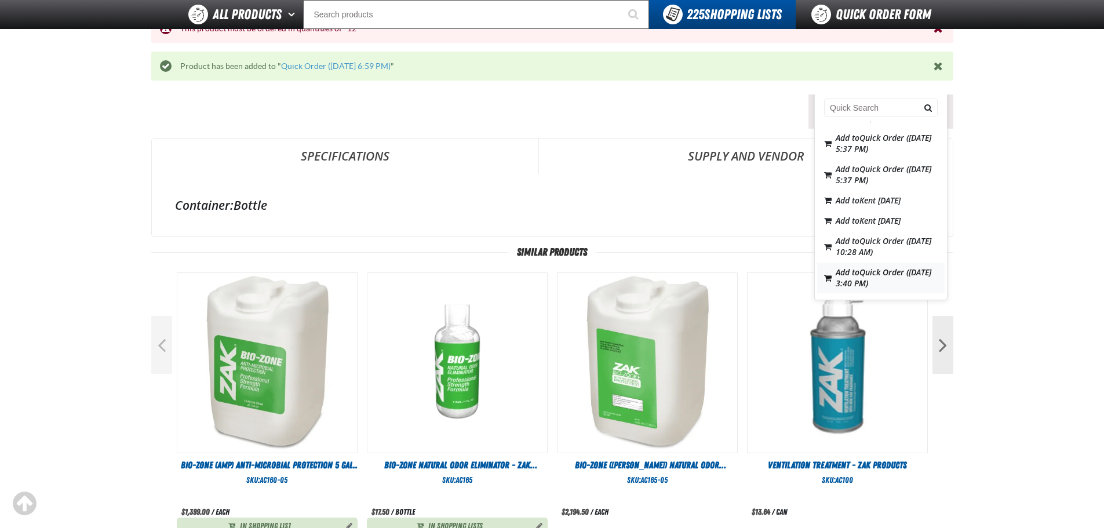
click at [871, 272] on span "Quick Order ([DATE] 3:40 PM)" at bounding box center [883, 278] width 96 height 22
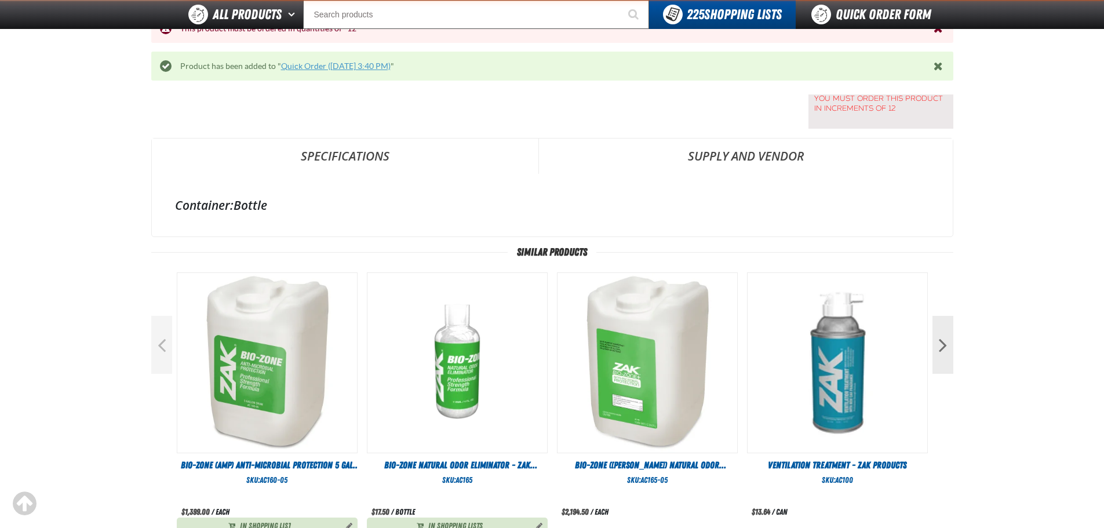
click at [351, 62] on link "Quick Order ([DATE] 3:40 PM)" at bounding box center [336, 65] width 110 height 9
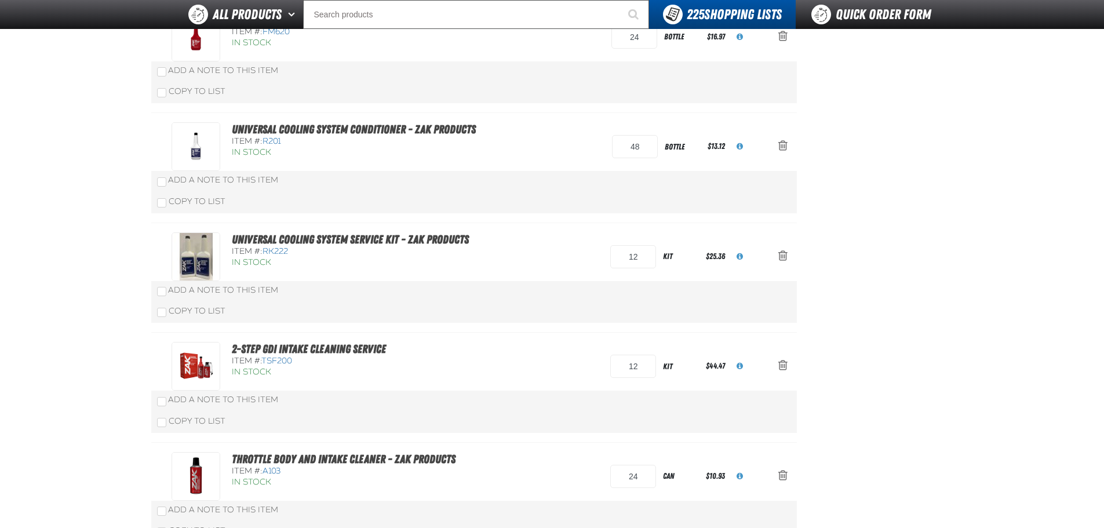
scroll to position [973, 0]
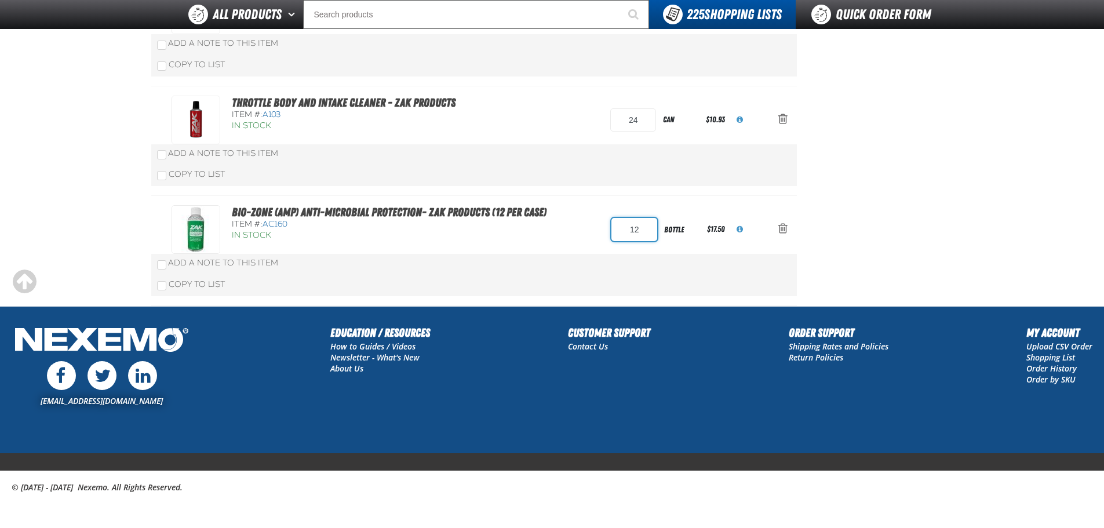
drag, startPoint x: 644, startPoint y: 227, endPoint x: 626, endPoint y: 229, distance: 18.1
click at [626, 228] on input "12" at bounding box center [634, 229] width 46 height 23
type input "24"
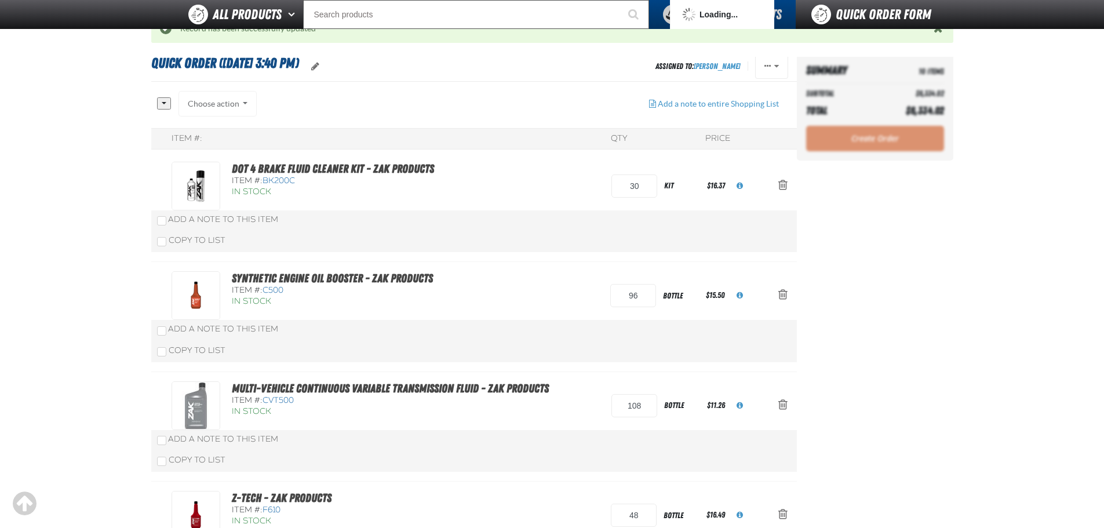
scroll to position [0, 0]
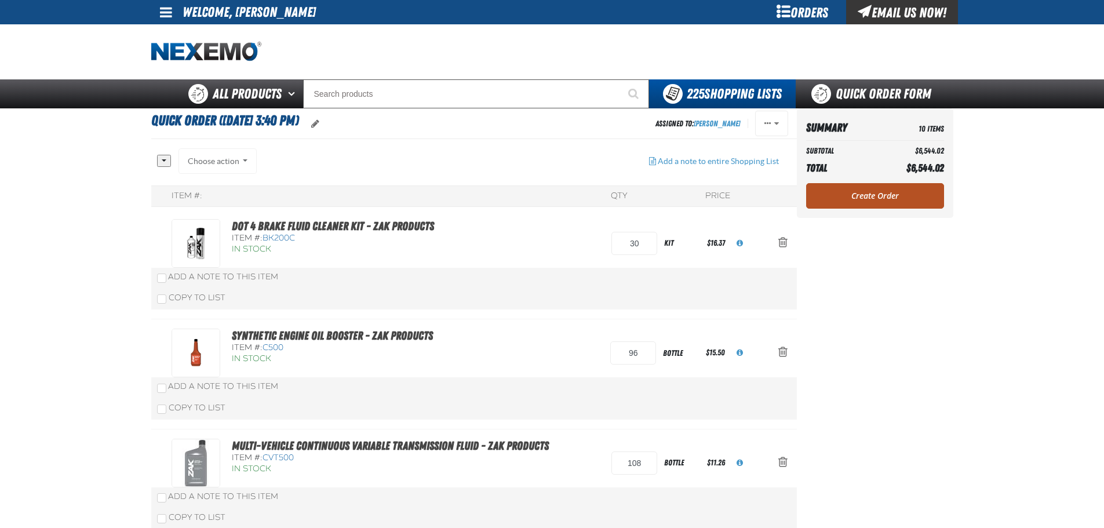
click at [881, 189] on link "Create Order" at bounding box center [875, 195] width 138 height 25
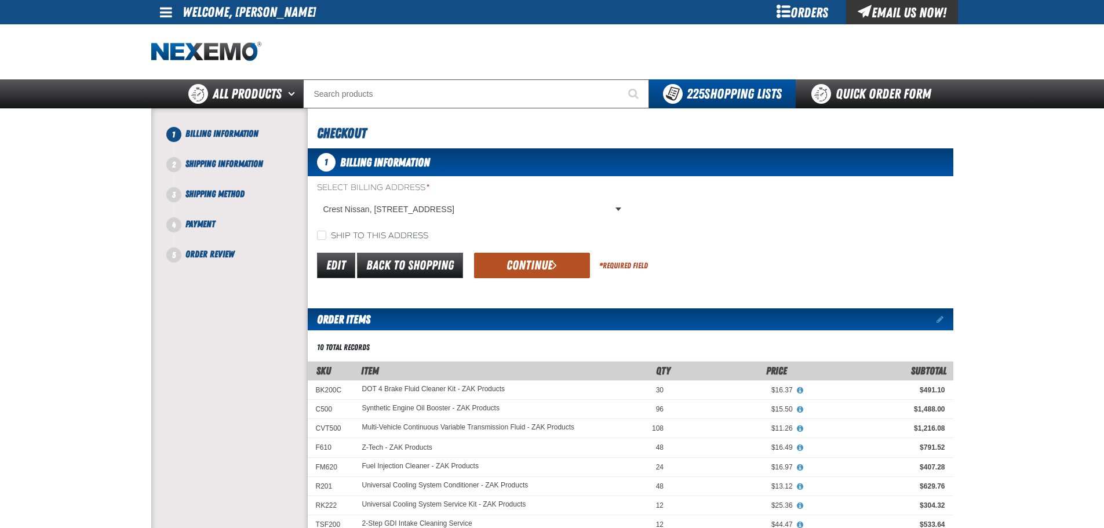
click at [511, 254] on button "Continue" at bounding box center [532, 265] width 116 height 25
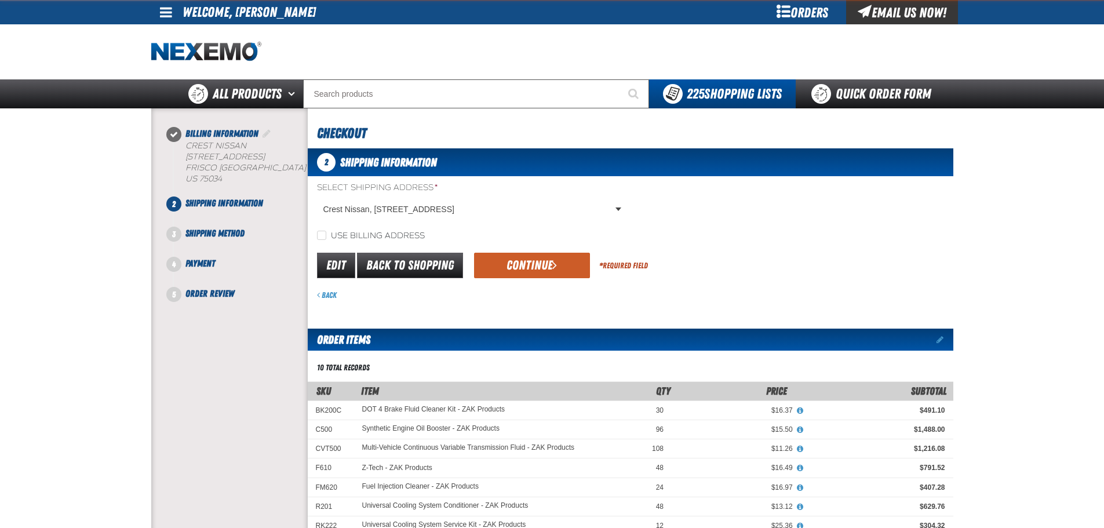
click at [508, 260] on button "Continue" at bounding box center [532, 265] width 116 height 25
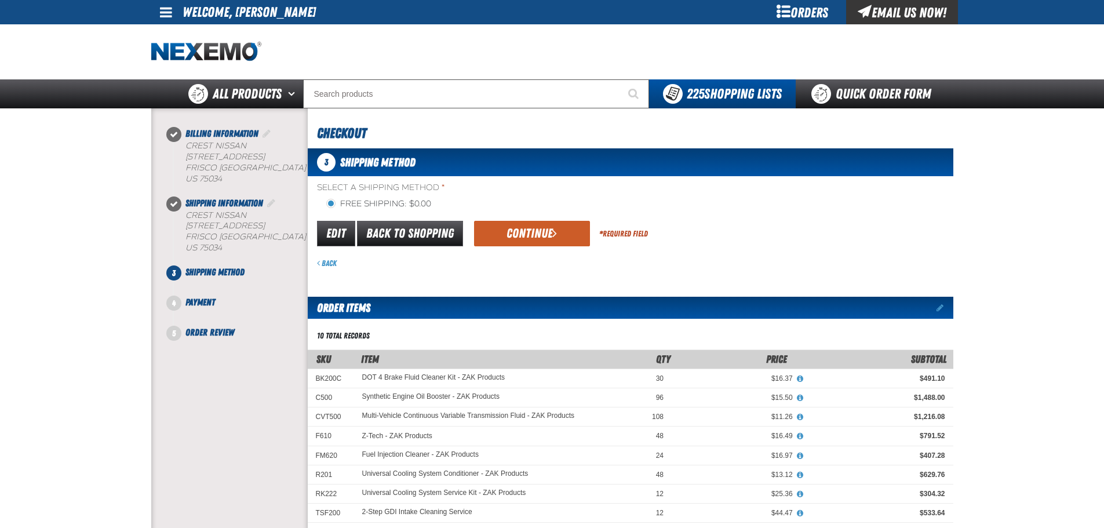
click at [508, 260] on div "Back" at bounding box center [635, 263] width 636 height 11
click at [516, 233] on button "Continue" at bounding box center [532, 233] width 116 height 25
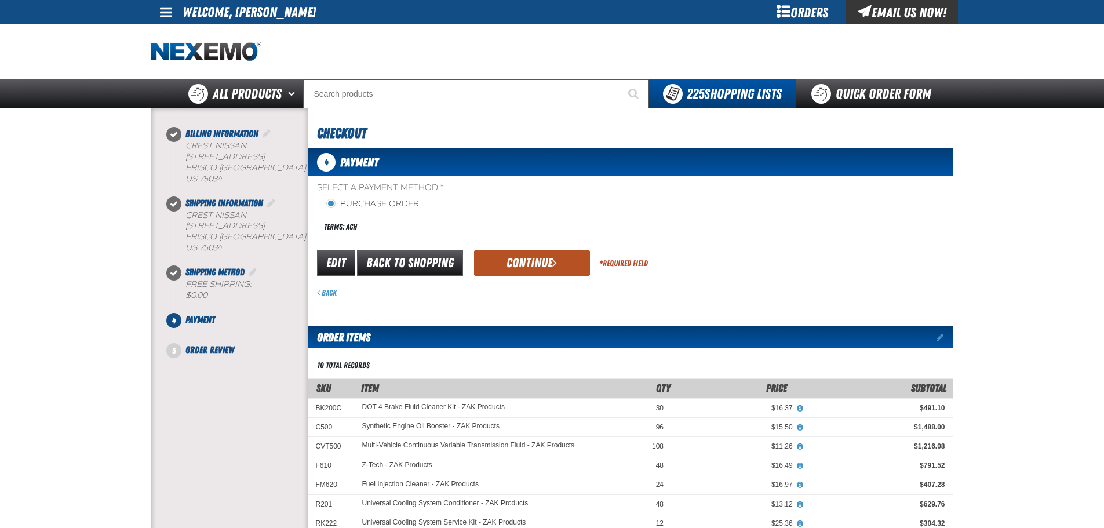
click at [517, 254] on button "Continue" at bounding box center [532, 262] width 116 height 25
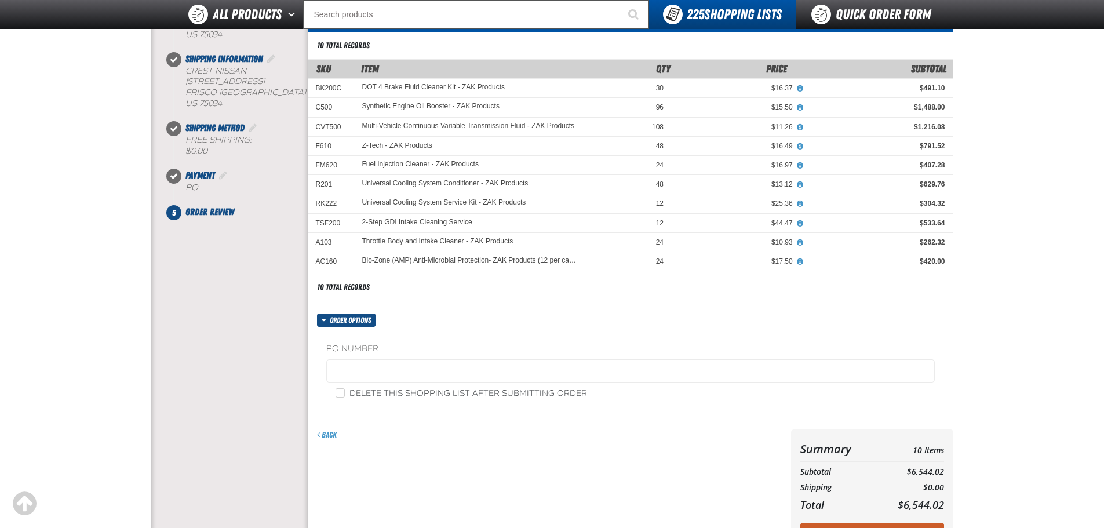
scroll to position [116, 0]
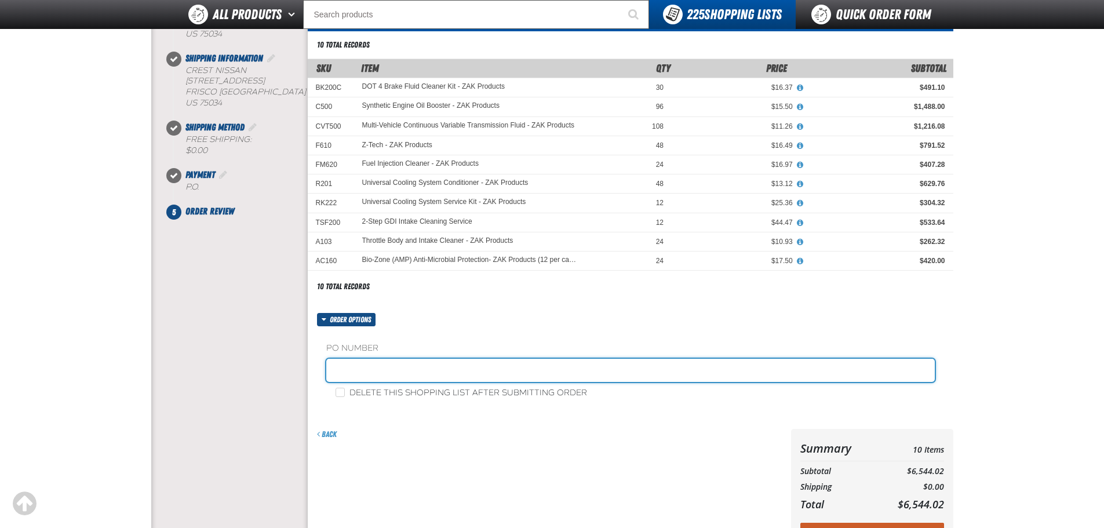
click at [376, 366] on input "text" at bounding box center [630, 370] width 608 height 23
type input "ZAK0814"
click at [800, 523] on button "Submit Order" at bounding box center [872, 535] width 144 height 25
